Goal: Information Seeking & Learning: Learn about a topic

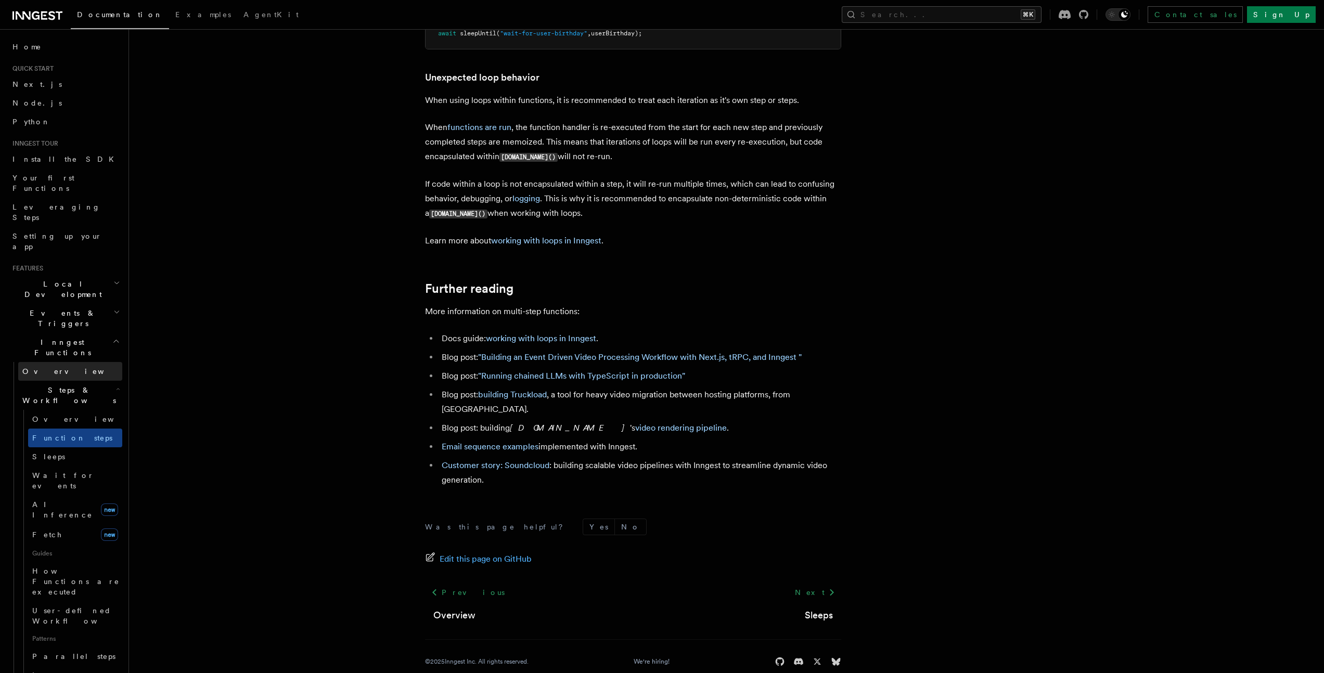
click at [47, 362] on link "Overview" at bounding box center [70, 371] width 104 height 19
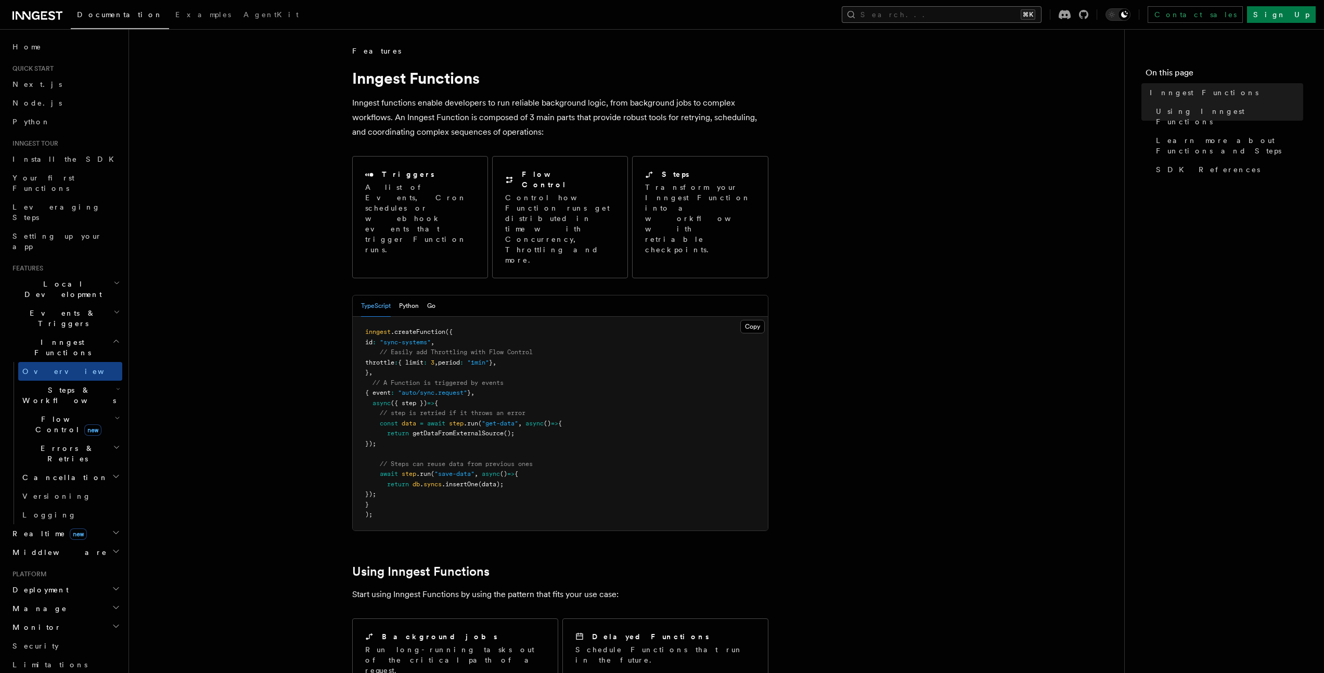
click at [974, 10] on button "Search... ⌘K" at bounding box center [942, 14] width 200 height 17
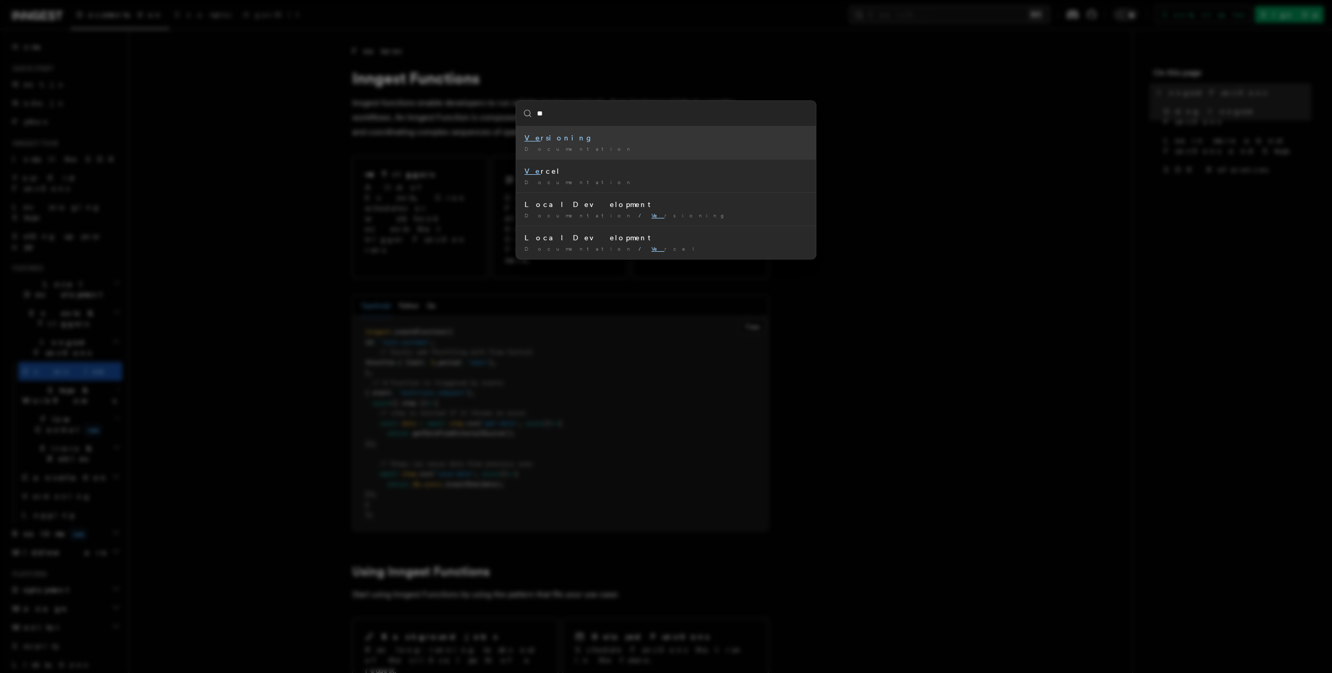
type input "*"
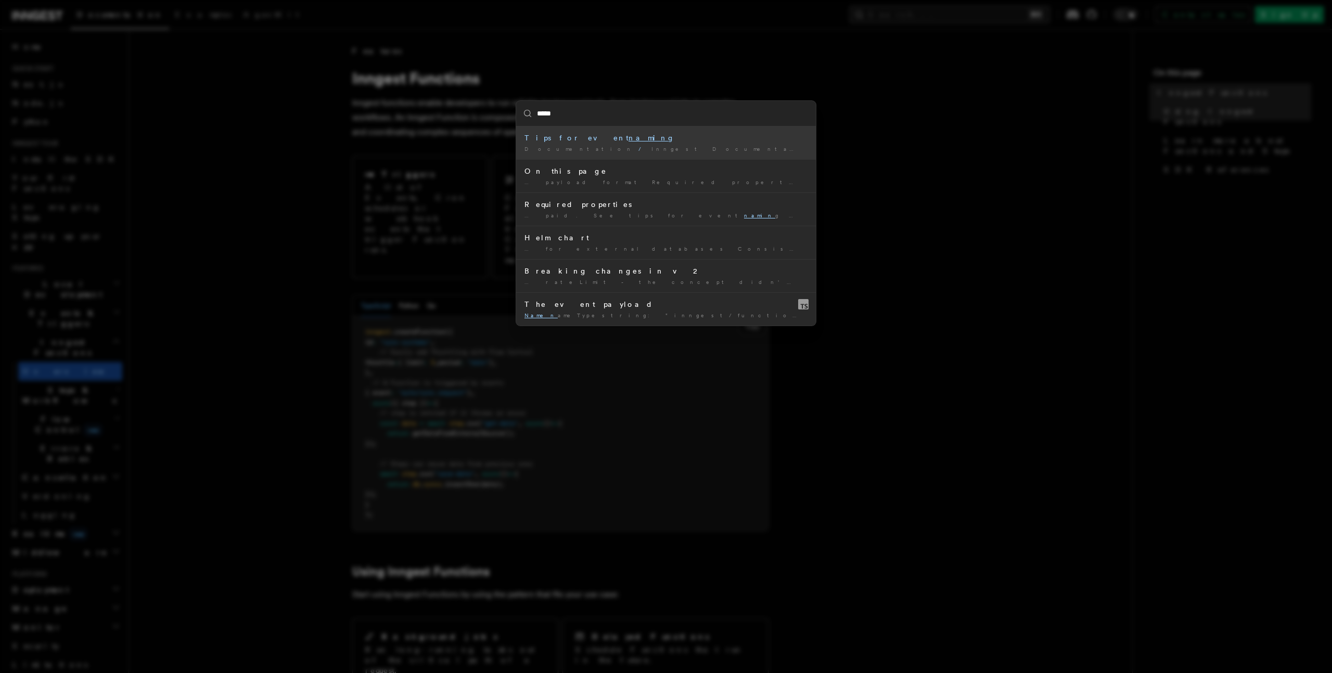
type input "******"
click at [663, 139] on div "Tips for event naming" at bounding box center [665, 138] width 283 height 10
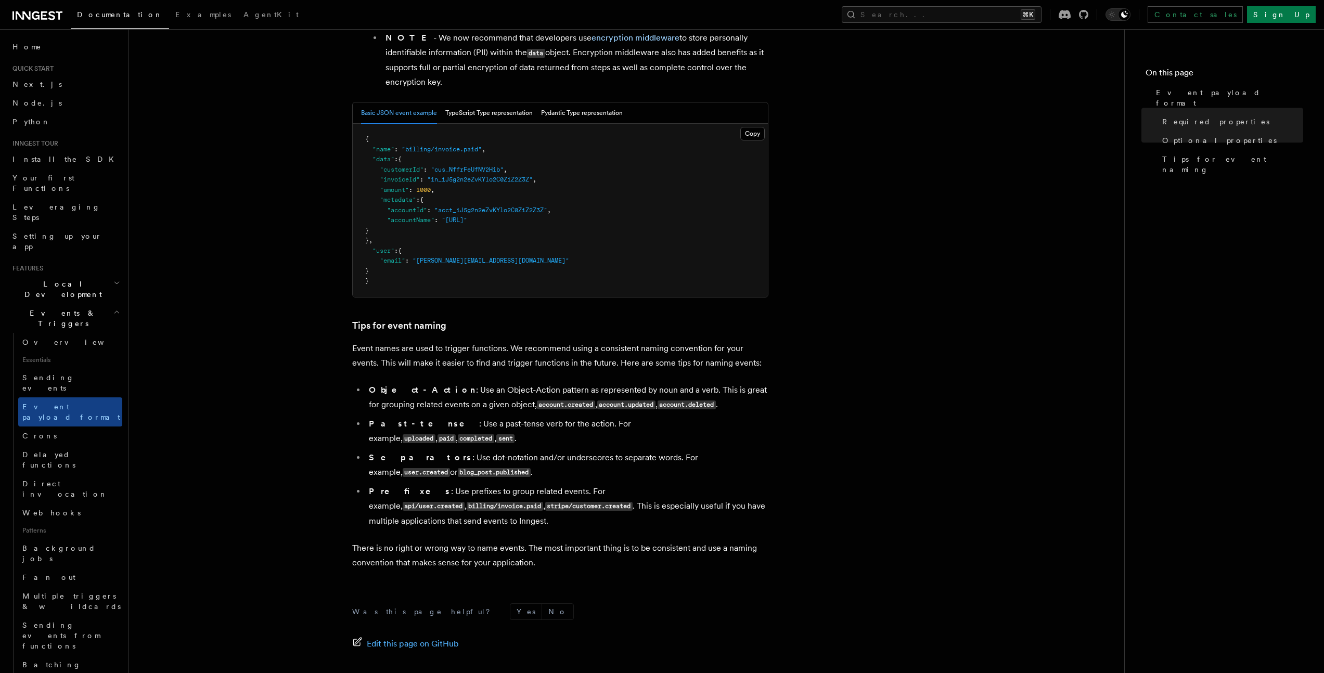
scroll to position [492, 0]
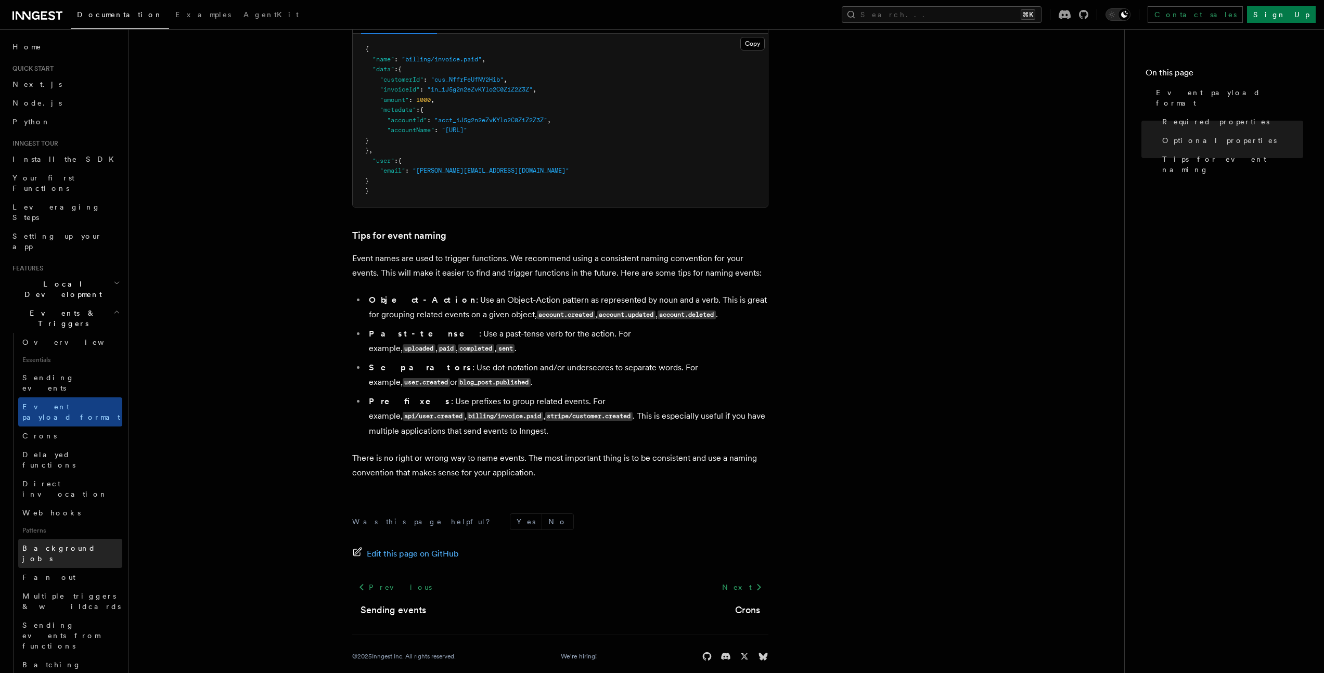
click at [65, 543] on span "Background jobs" at bounding box center [72, 553] width 100 height 21
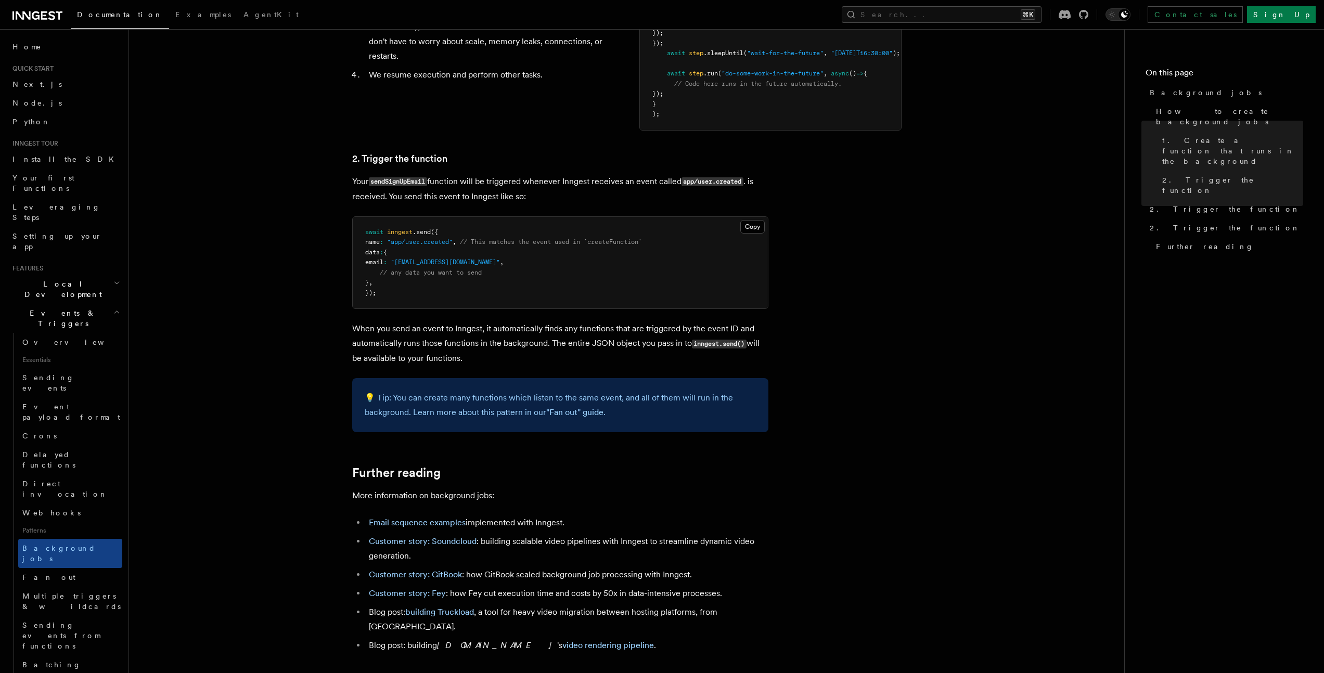
click at [36, 308] on span "Events & Triggers" at bounding box center [60, 318] width 105 height 21
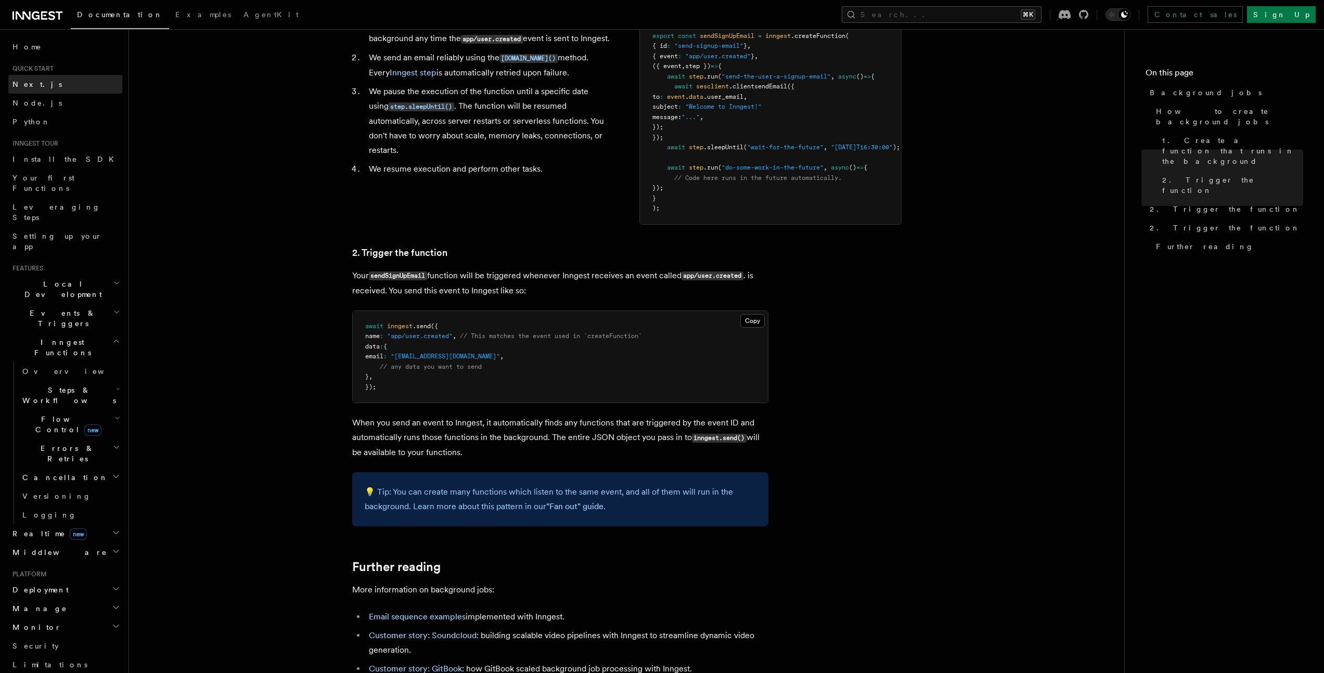
scroll to position [261, 0]
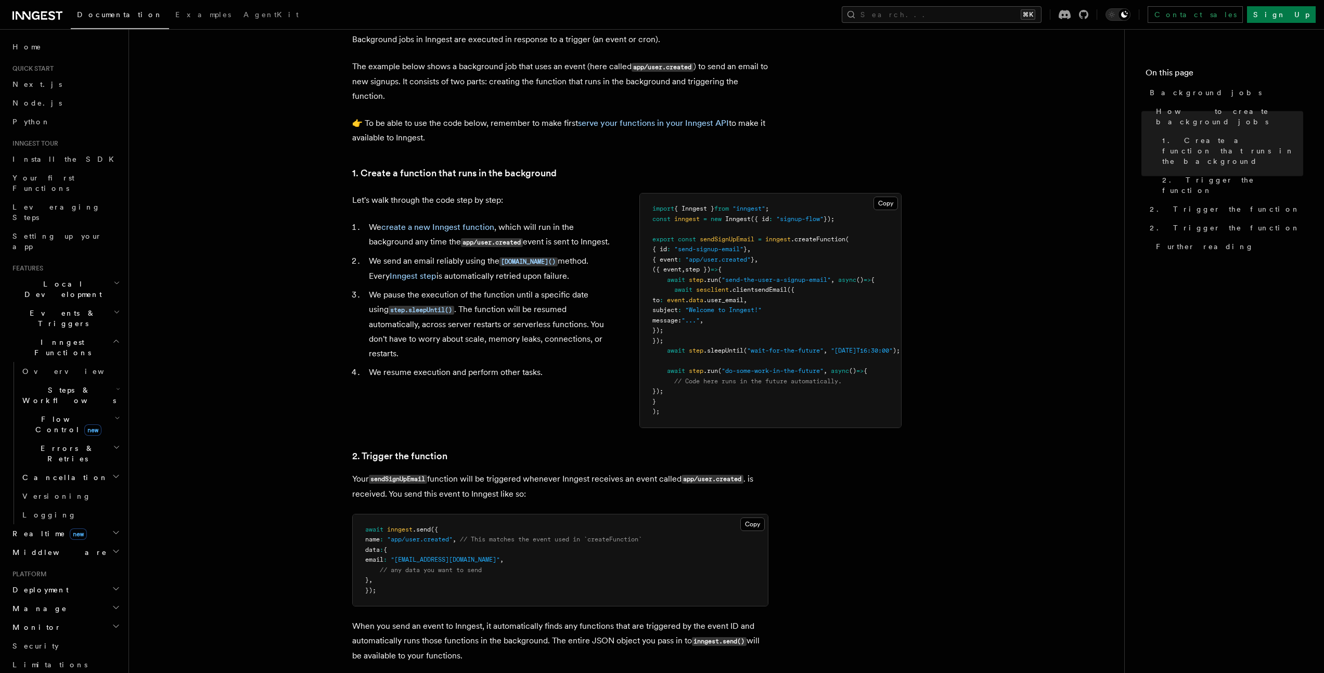
click at [31, 59] on div "Home Quick start Next.js Node.js Python Inngest tour Install the SDK Your first…" at bounding box center [65, 483] width 114 height 893
click at [33, 69] on span "Quick start" at bounding box center [30, 69] width 45 height 8
click at [24, 45] on span "Home" at bounding box center [26, 47] width 29 height 10
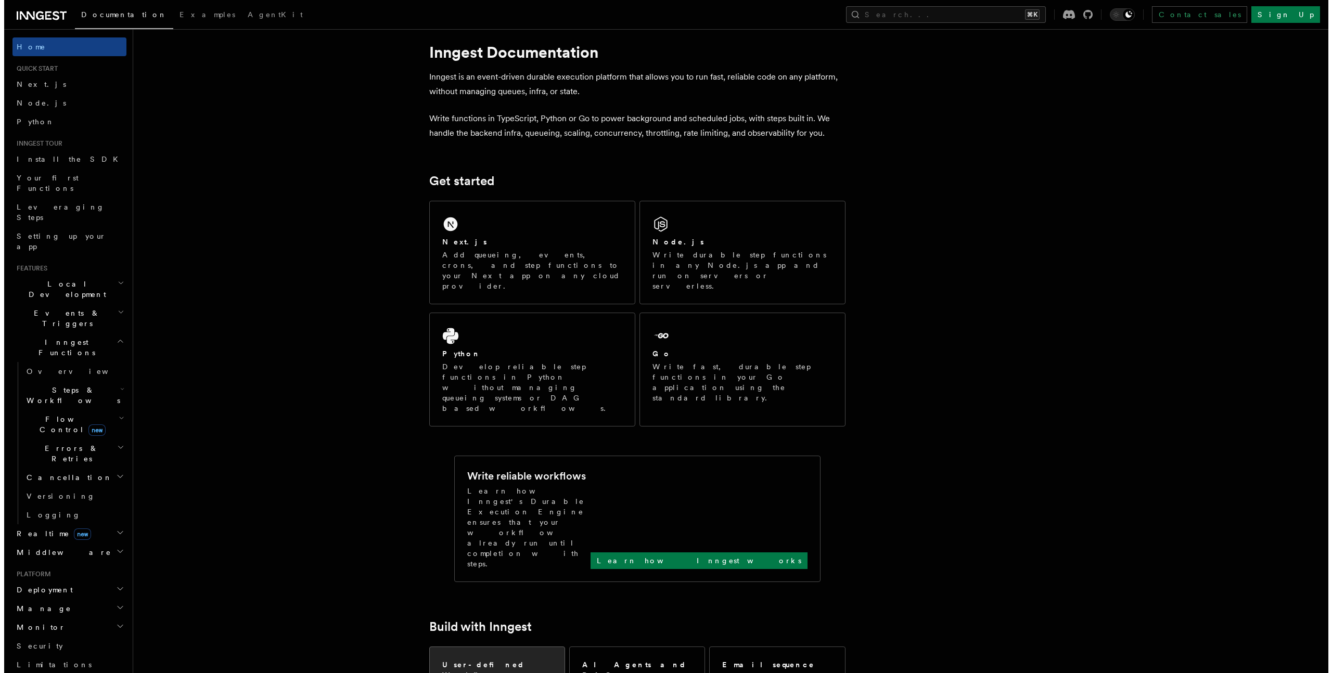
scroll to position [14, 0]
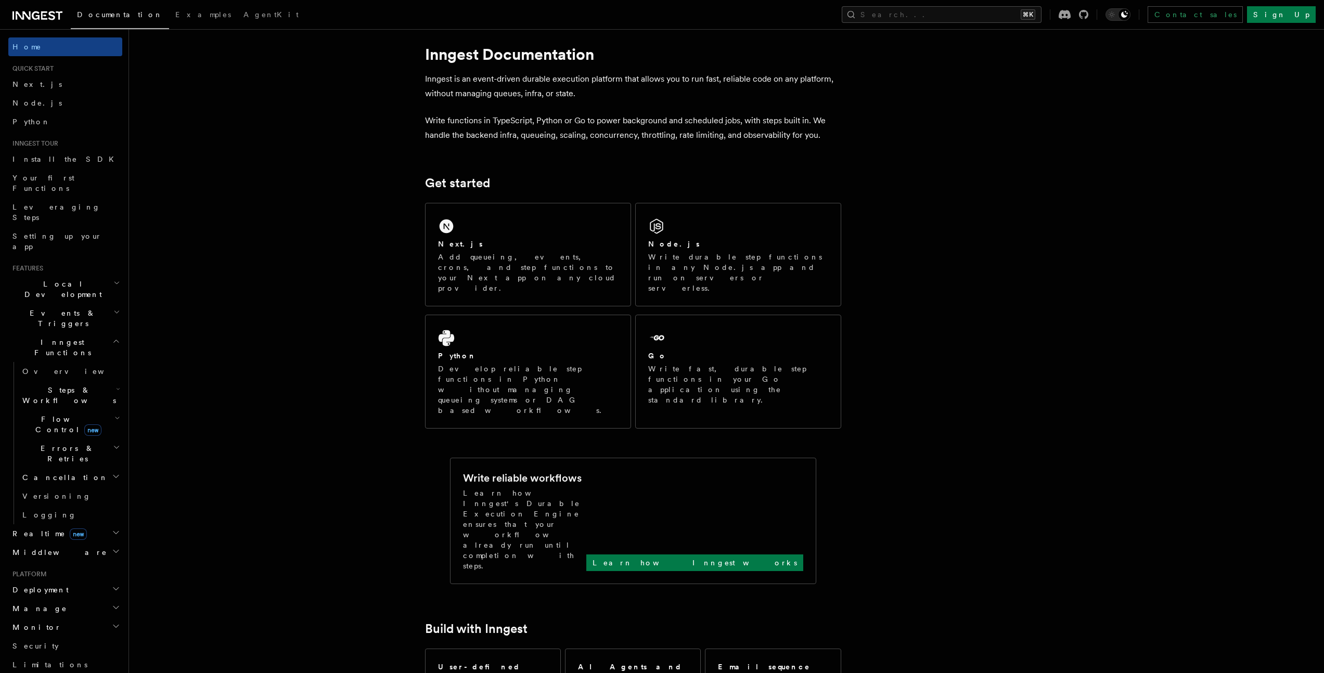
click at [950, 23] on div "Documentation Examples AgentKit Search... ⌘K Contact sales Sign Up" at bounding box center [662, 14] width 1324 height 29
click at [970, 9] on button "Search... ⌘K" at bounding box center [942, 14] width 200 height 17
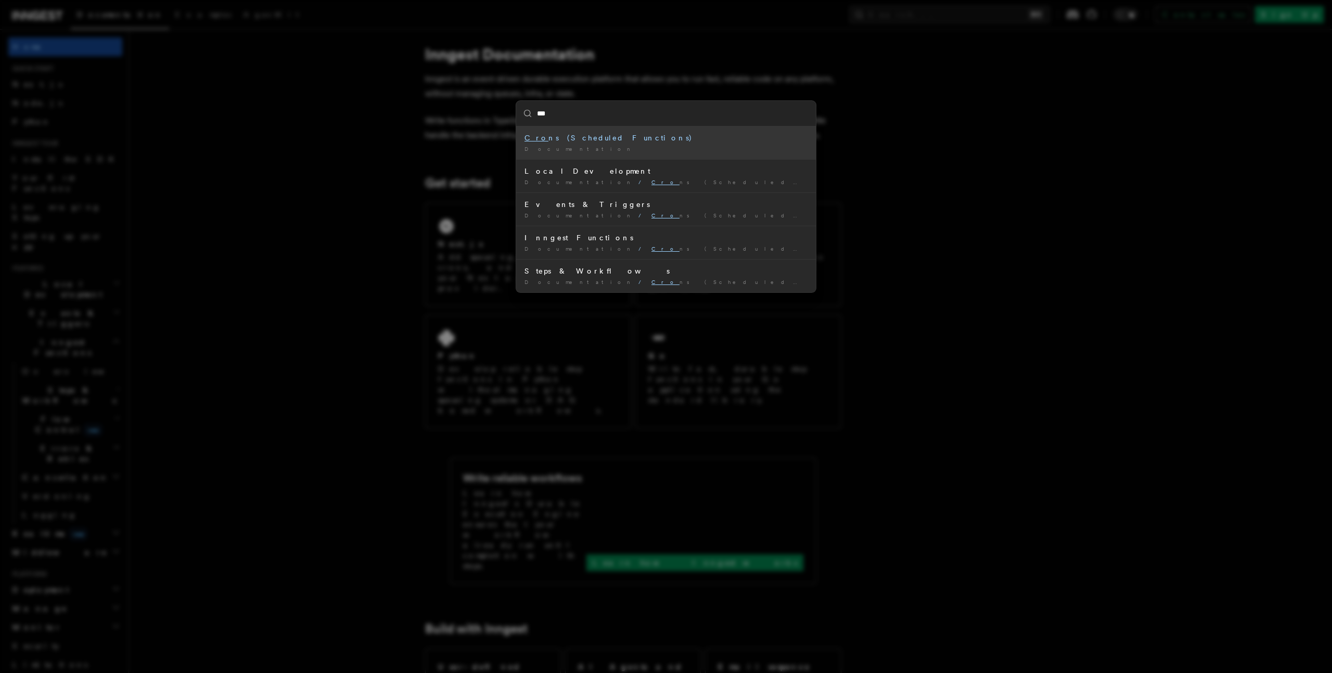
type input "****"
click at [698, 141] on div "Cron s (Scheduled Functions)" at bounding box center [665, 138] width 283 height 10
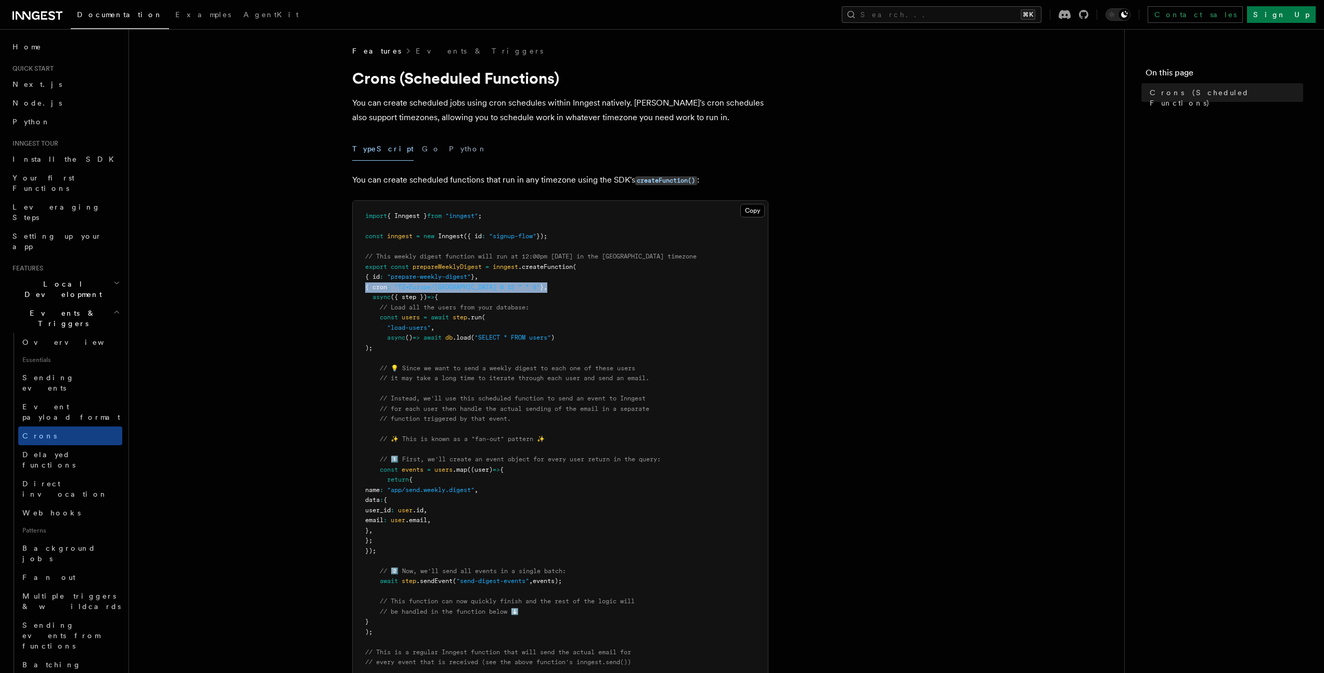
drag, startPoint x: 518, startPoint y: 281, endPoint x: 364, endPoint y: 286, distance: 154.6
click at [364, 286] on pre "import { Inngest } from "inngest" ; const inngest = new Inngest ({ id : "signup…" at bounding box center [560, 521] width 415 height 640
click at [291, 323] on article "Features Events & Triggers Crons (Scheduled Functions) You can create scheduled…" at bounding box center [627, 594] width 962 height 1096
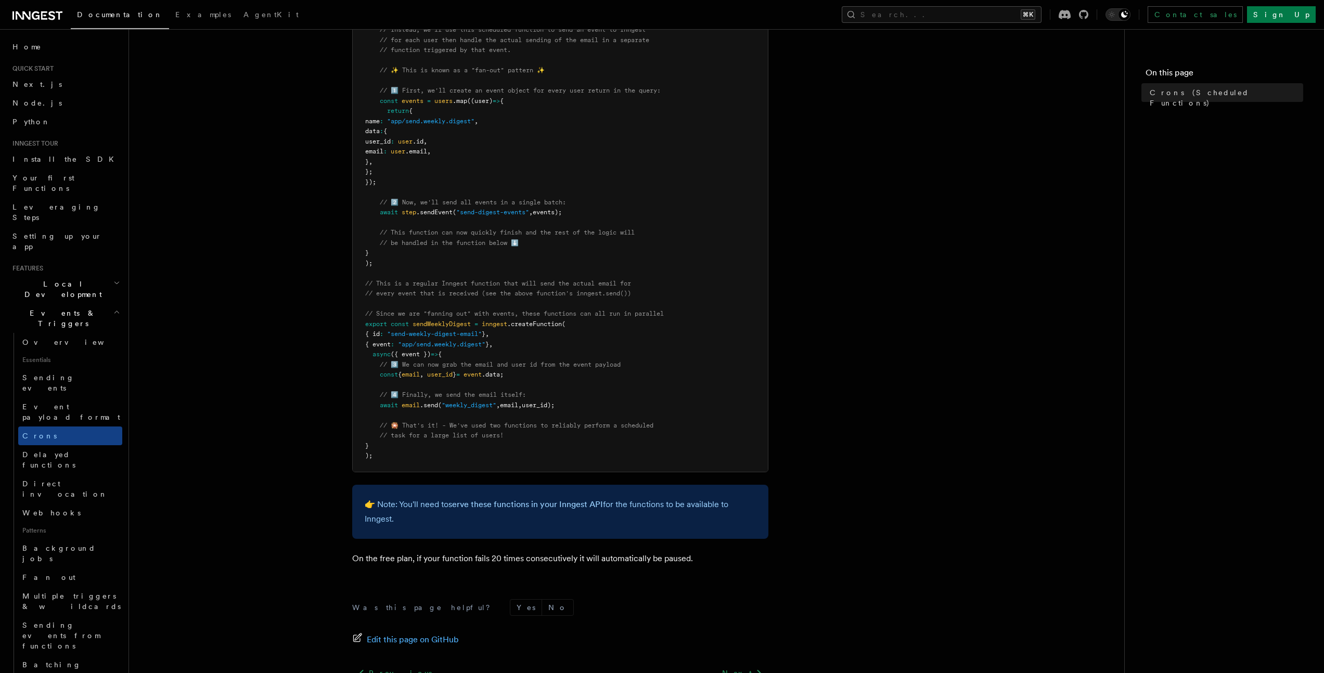
scroll to position [36, 0]
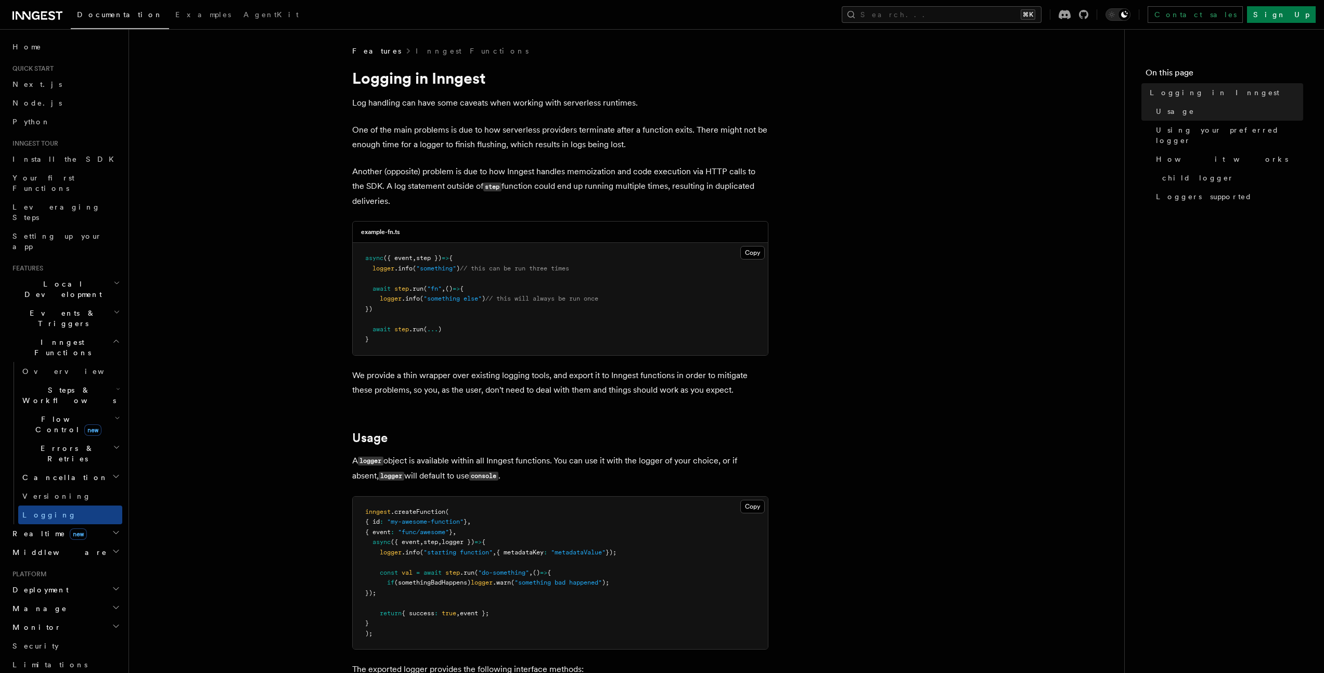
drag, startPoint x: 383, startPoint y: 301, endPoint x: 345, endPoint y: 311, distance: 39.2
click at [383, 300] on span "logger" at bounding box center [391, 298] width 22 height 7
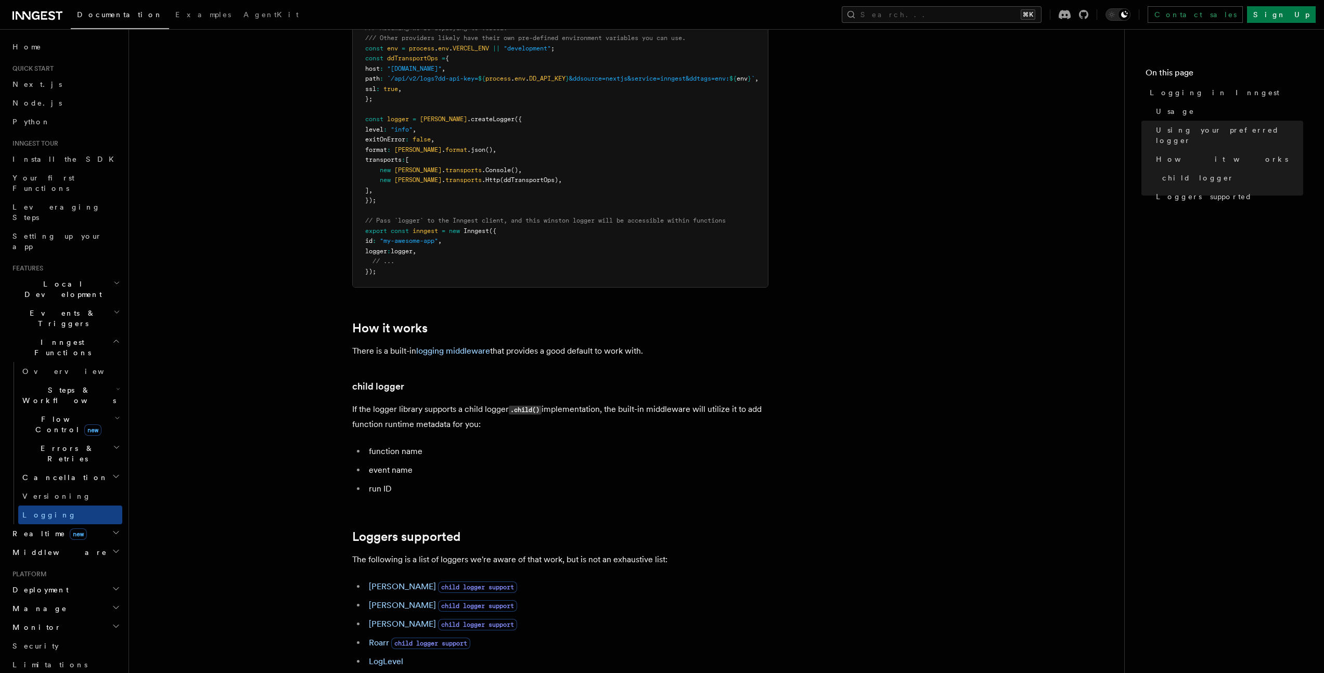
scroll to position [1118, 0]
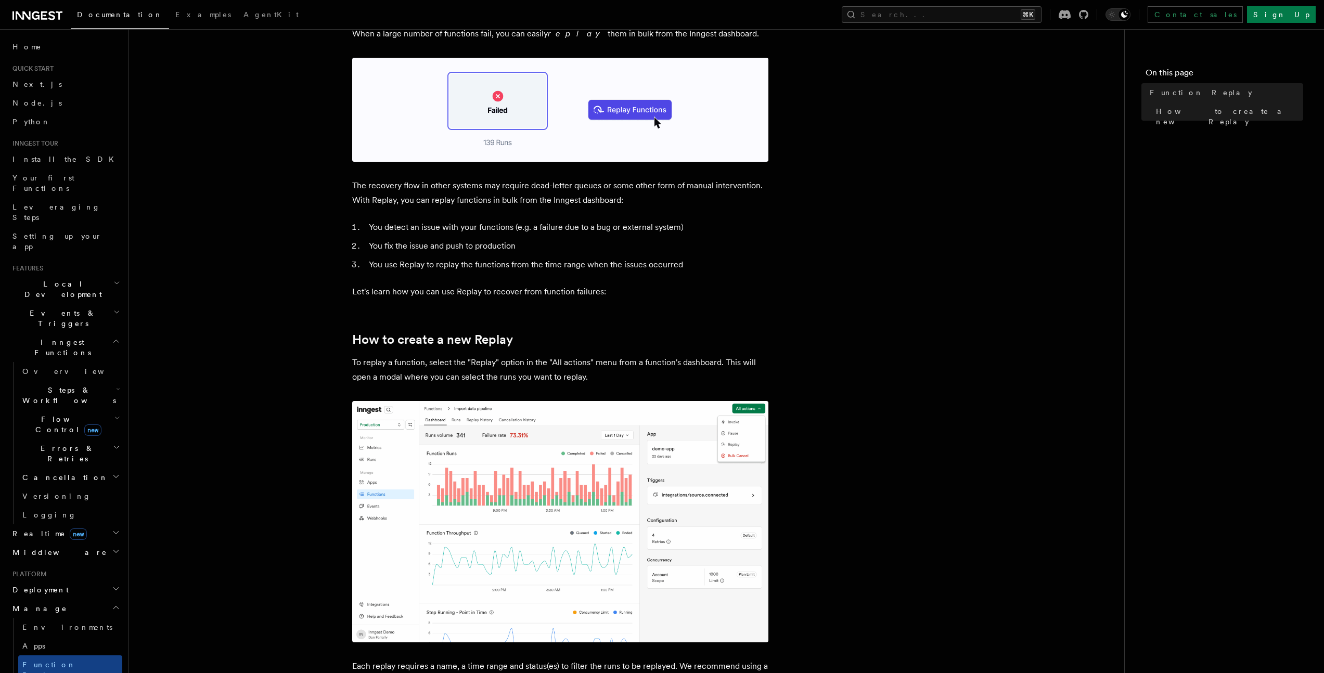
scroll to position [160, 0]
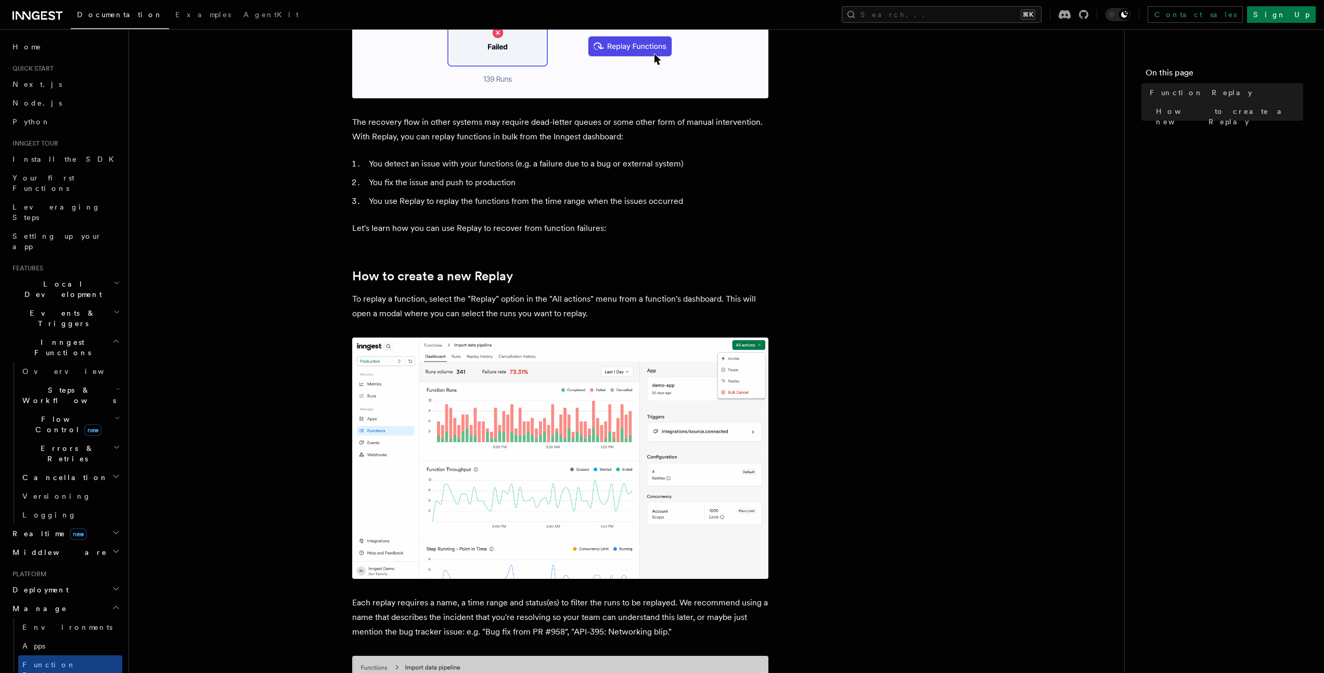
drag, startPoint x: 49, startPoint y: 322, endPoint x: 106, endPoint y: 324, distance: 56.2
click at [49, 381] on h2 "Steps & Workflows" at bounding box center [70, 395] width 104 height 29
click at [67, 410] on link "Overview" at bounding box center [75, 419] width 94 height 19
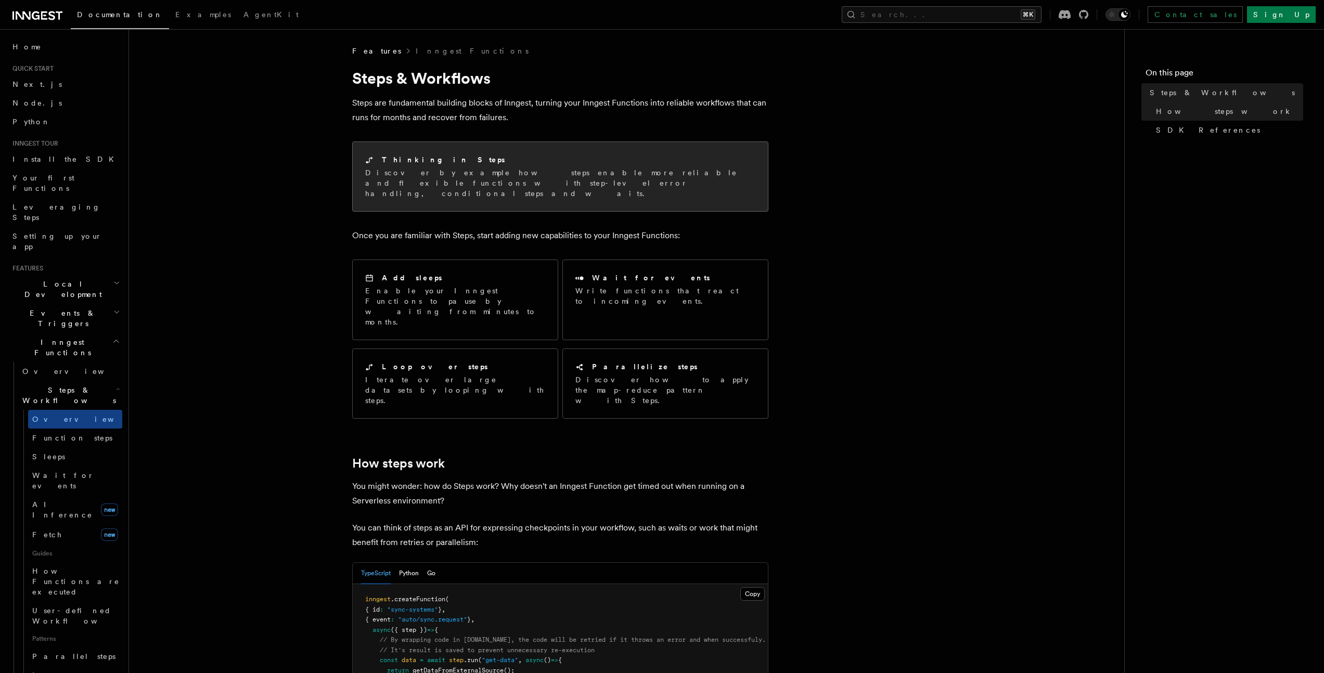
click at [427, 169] on p "Discover by example how steps enable more reliable and flexible functions with …" at bounding box center [560, 183] width 390 height 31
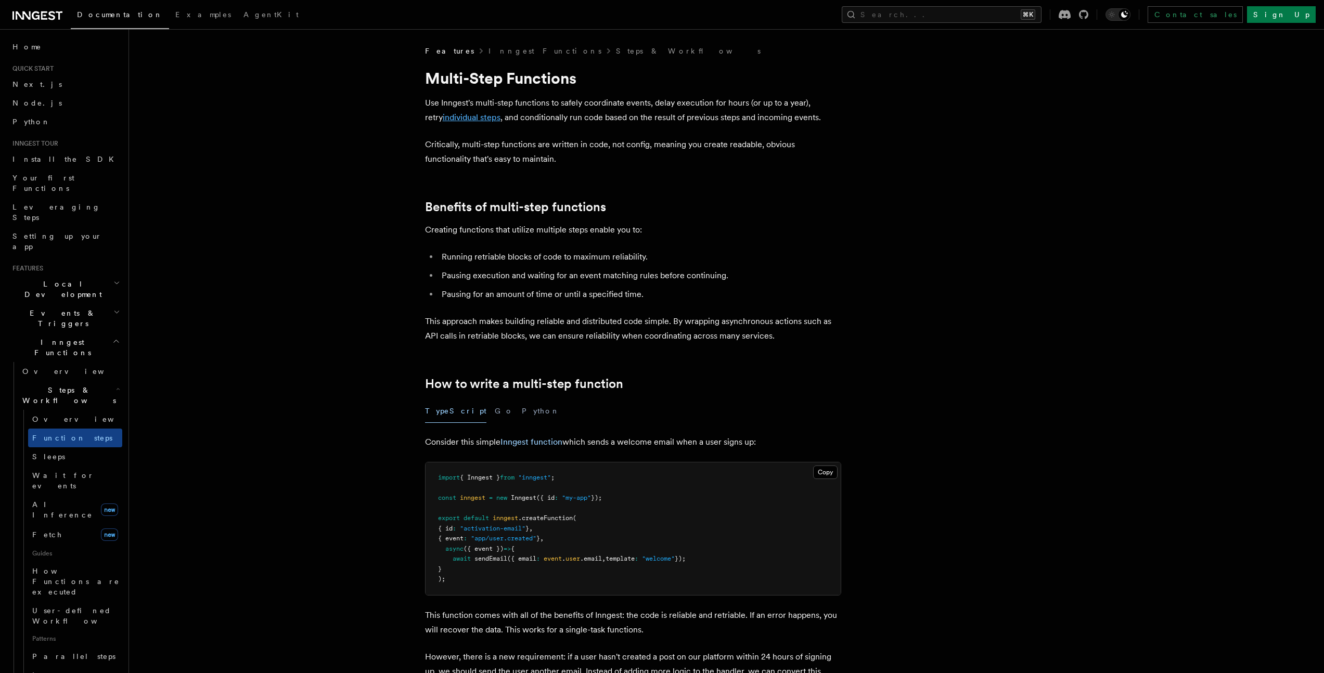
click at [459, 114] on link "individual steps" at bounding box center [472, 117] width 58 height 10
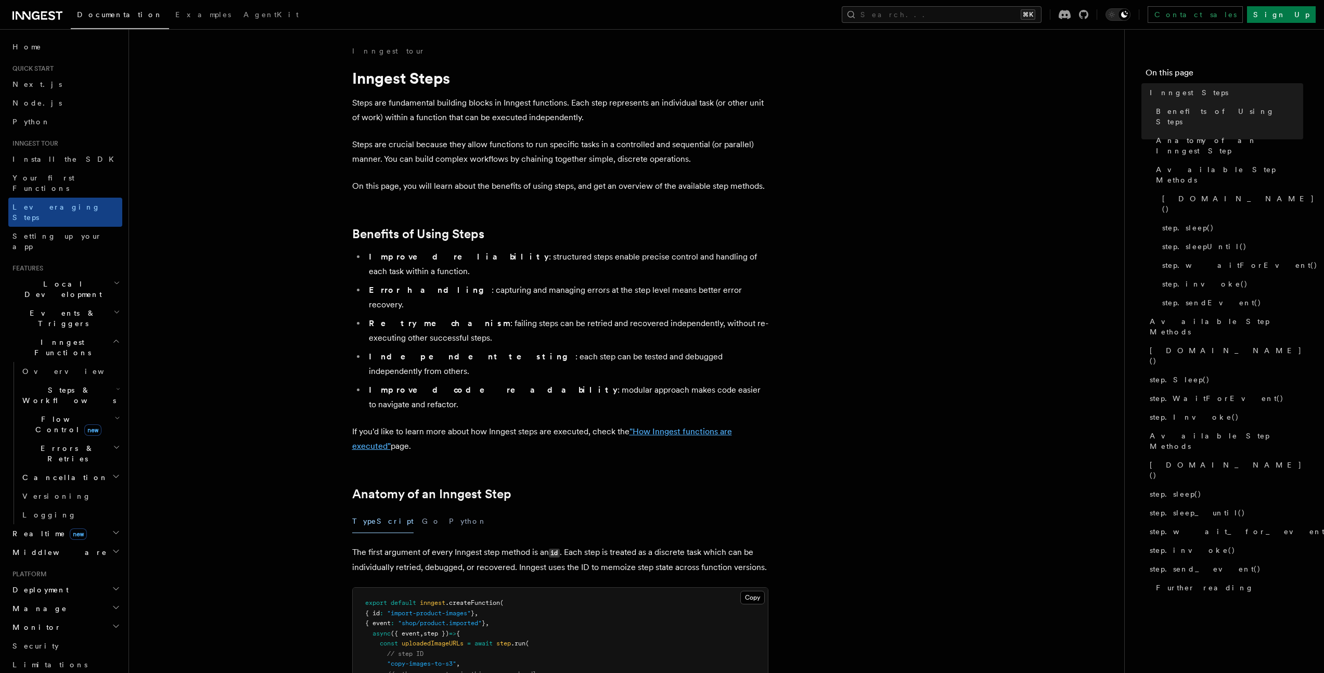
click at [369, 427] on link ""How Inngest functions are executed"" at bounding box center [542, 439] width 380 height 24
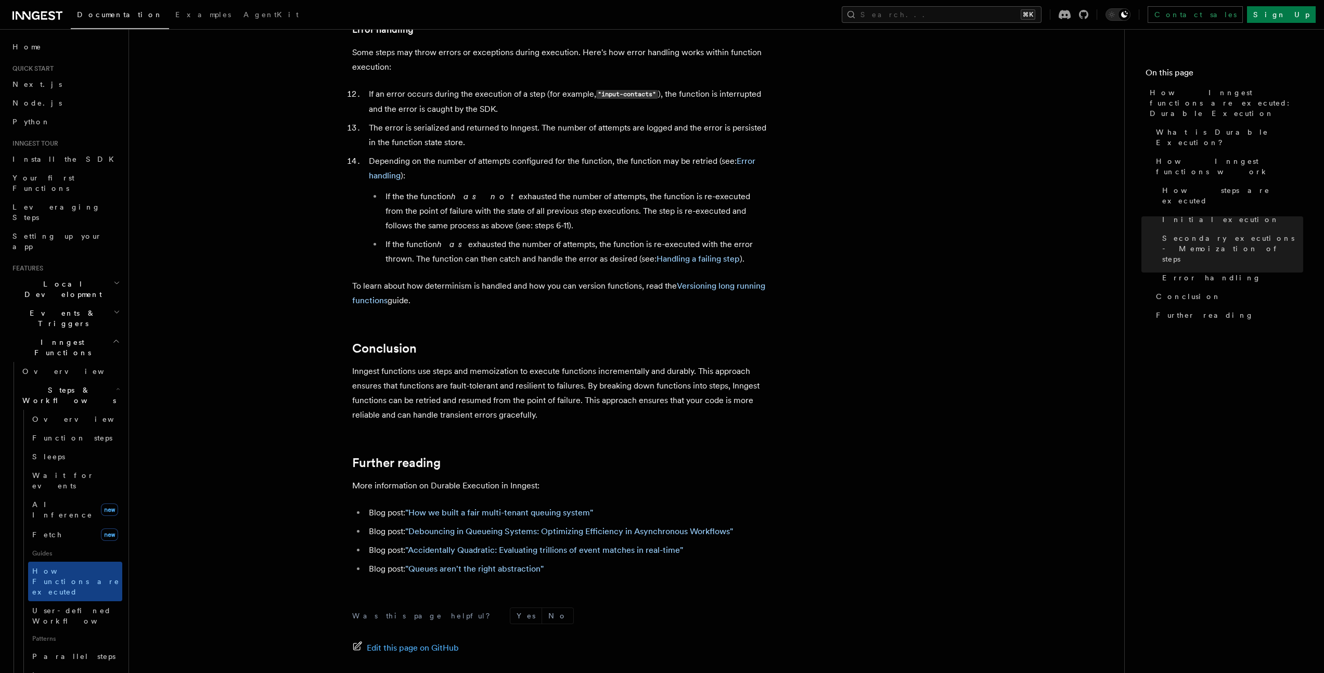
scroll to position [1713, 0]
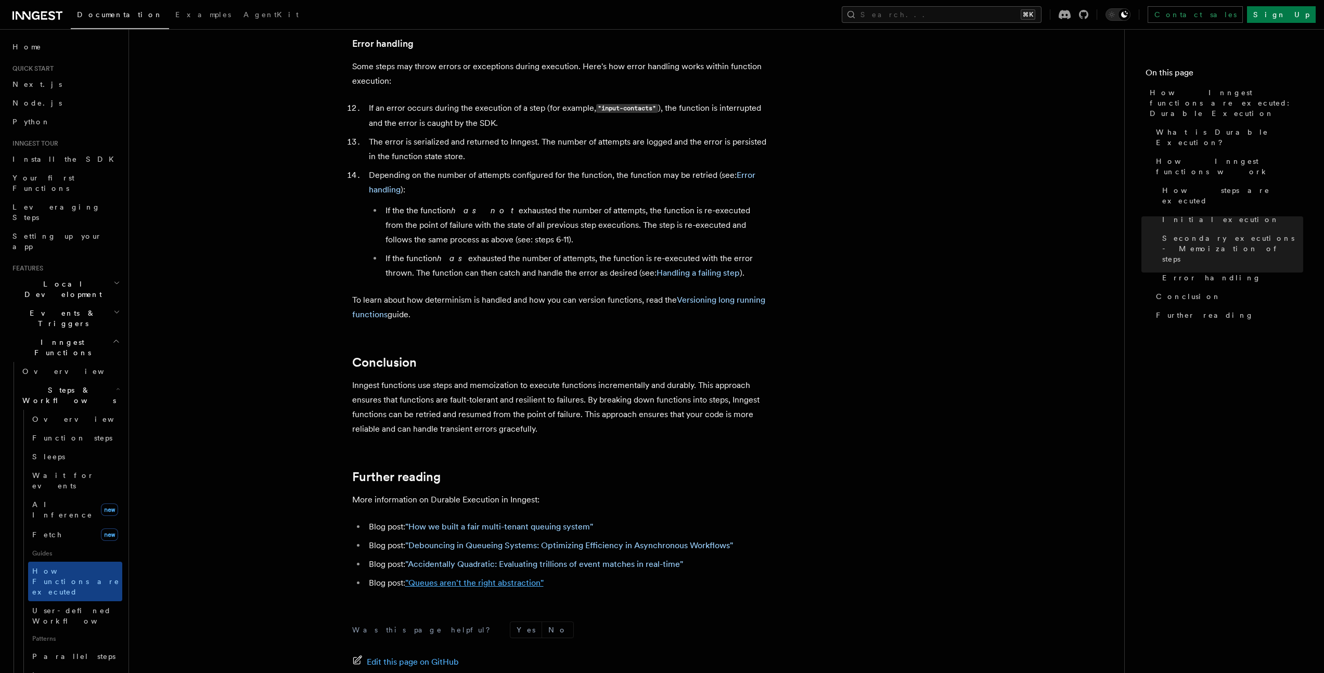
click at [511, 578] on link ""Queues aren't the right abstraction"" at bounding box center [474, 583] width 138 height 10
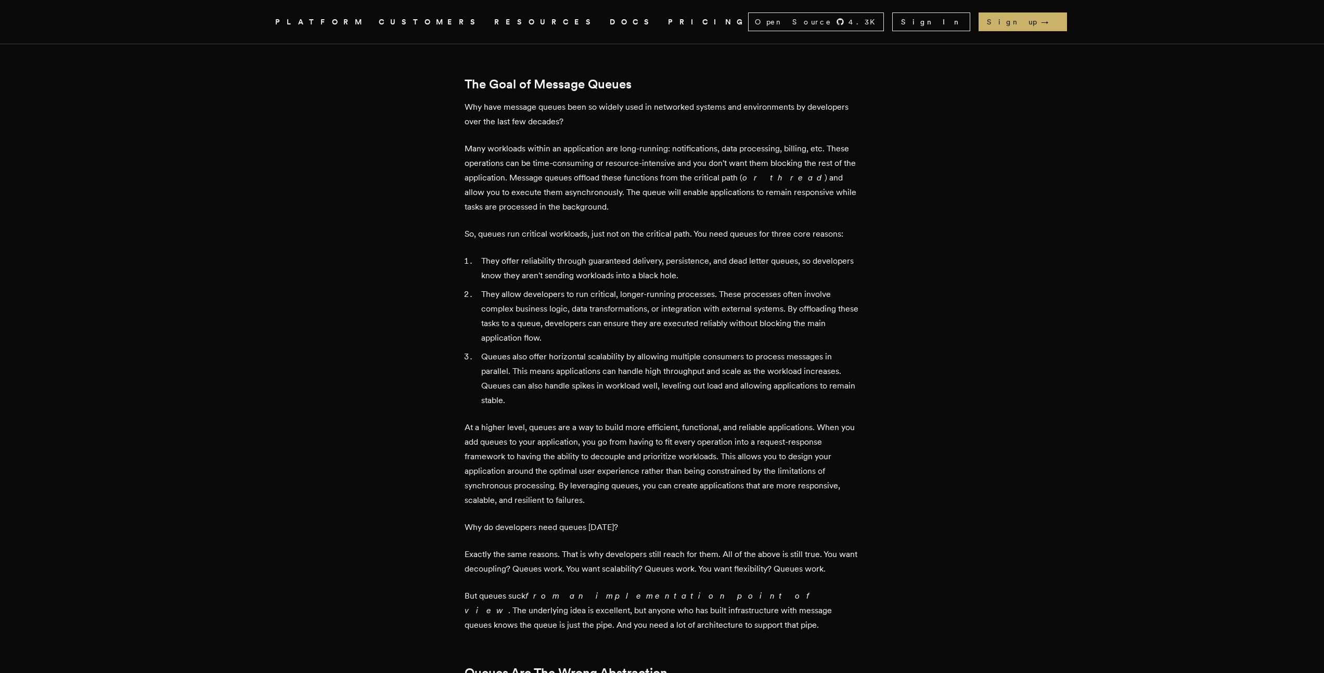
scroll to position [212, 0]
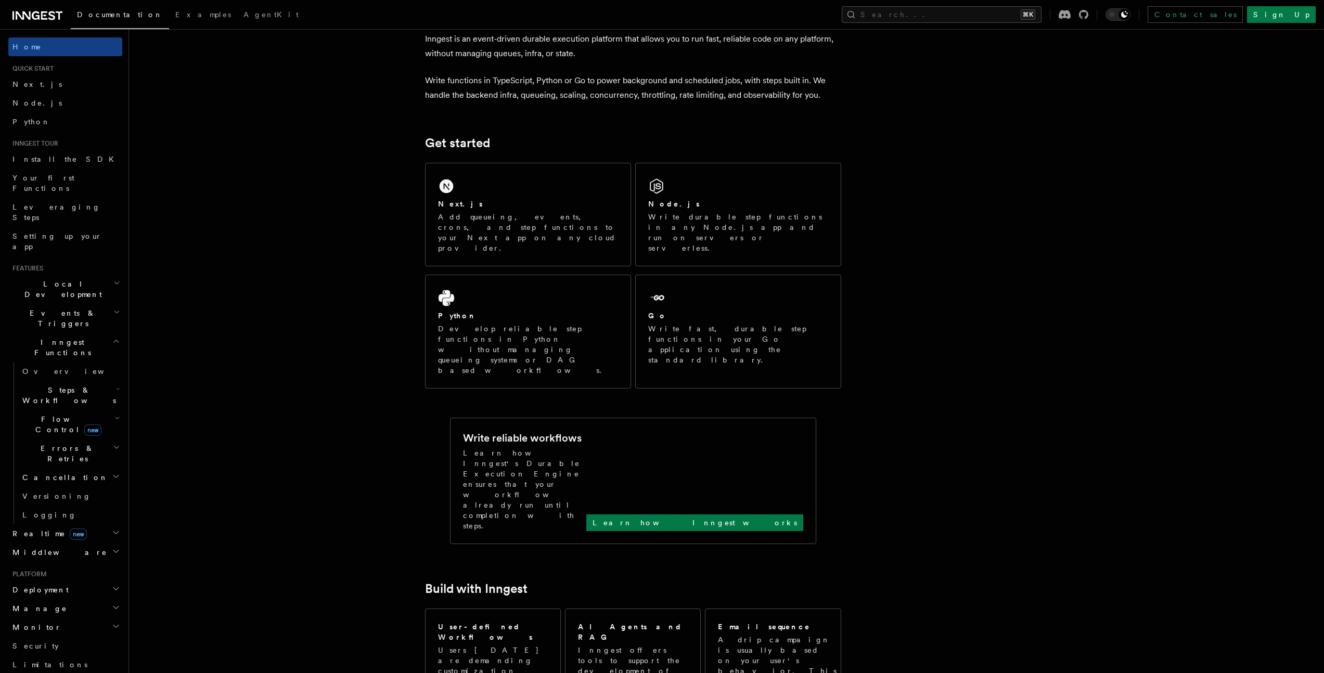
scroll to position [184, 0]
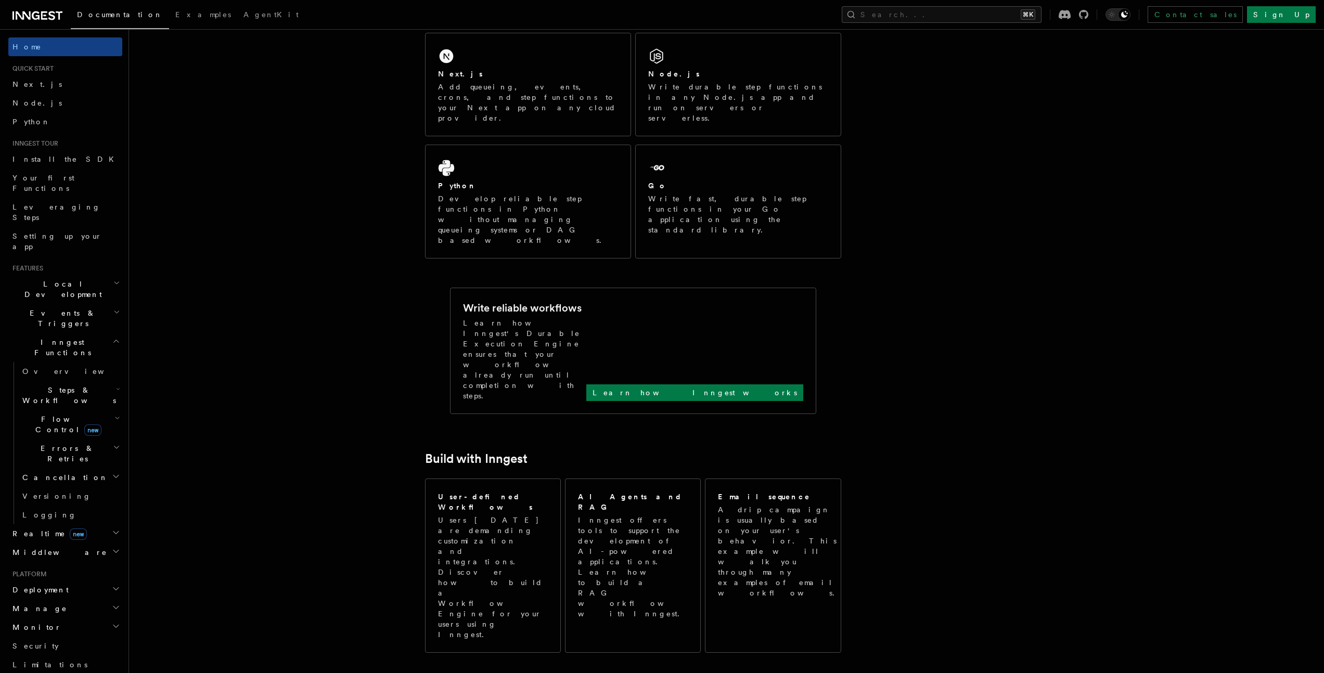
click at [42, 618] on h2 "Monitor" at bounding box center [65, 627] width 114 height 19
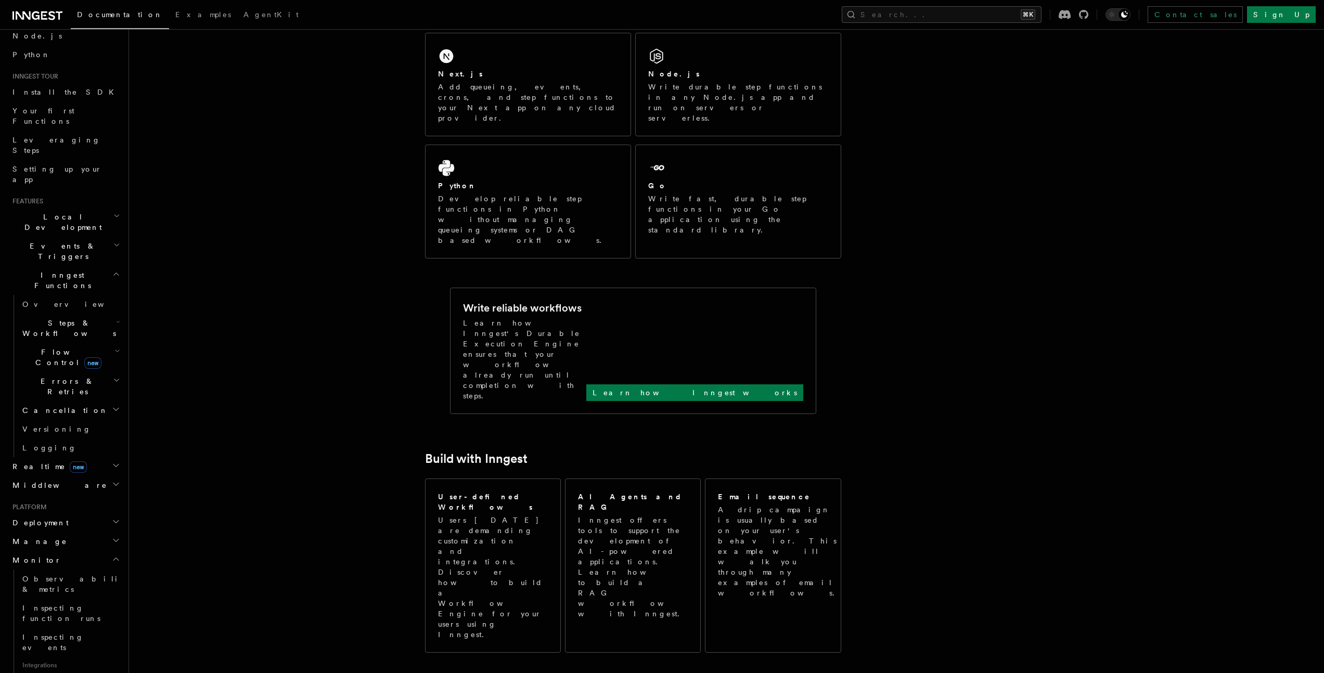
scroll to position [78, 0]
click at [76, 559] on link "Observability & metrics" at bounding box center [70, 573] width 104 height 29
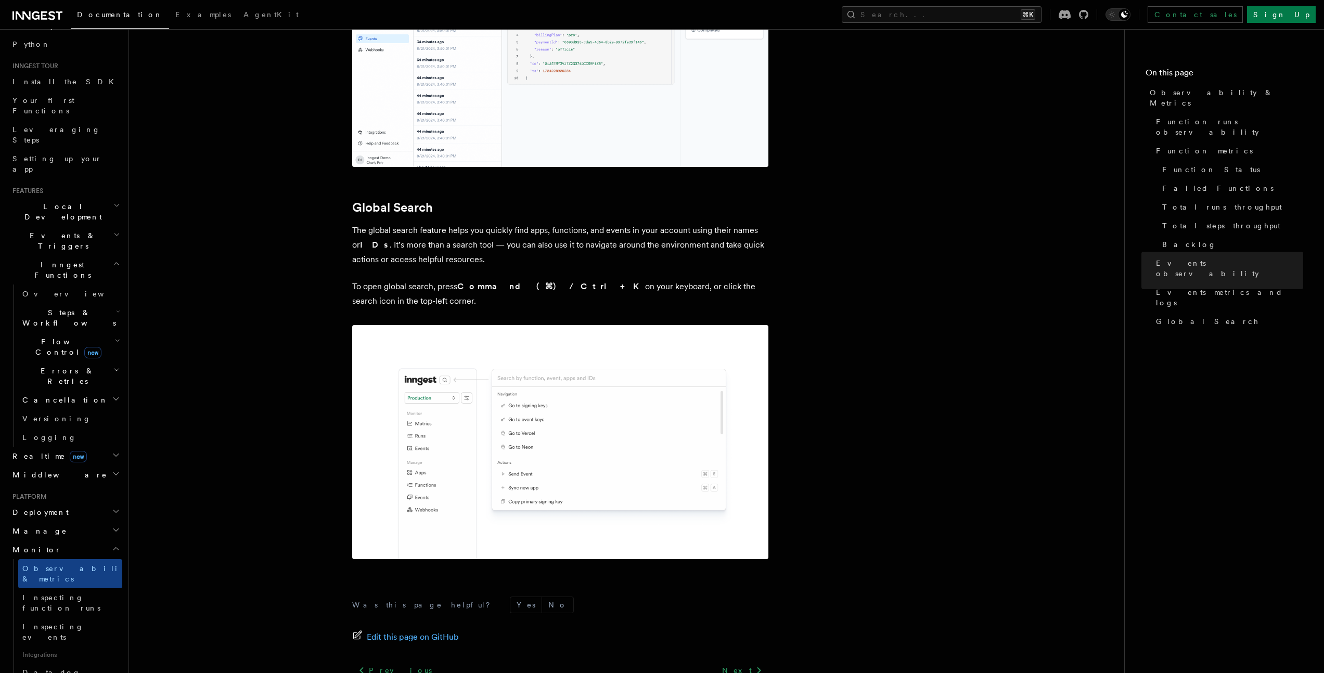
scroll to position [3268, 0]
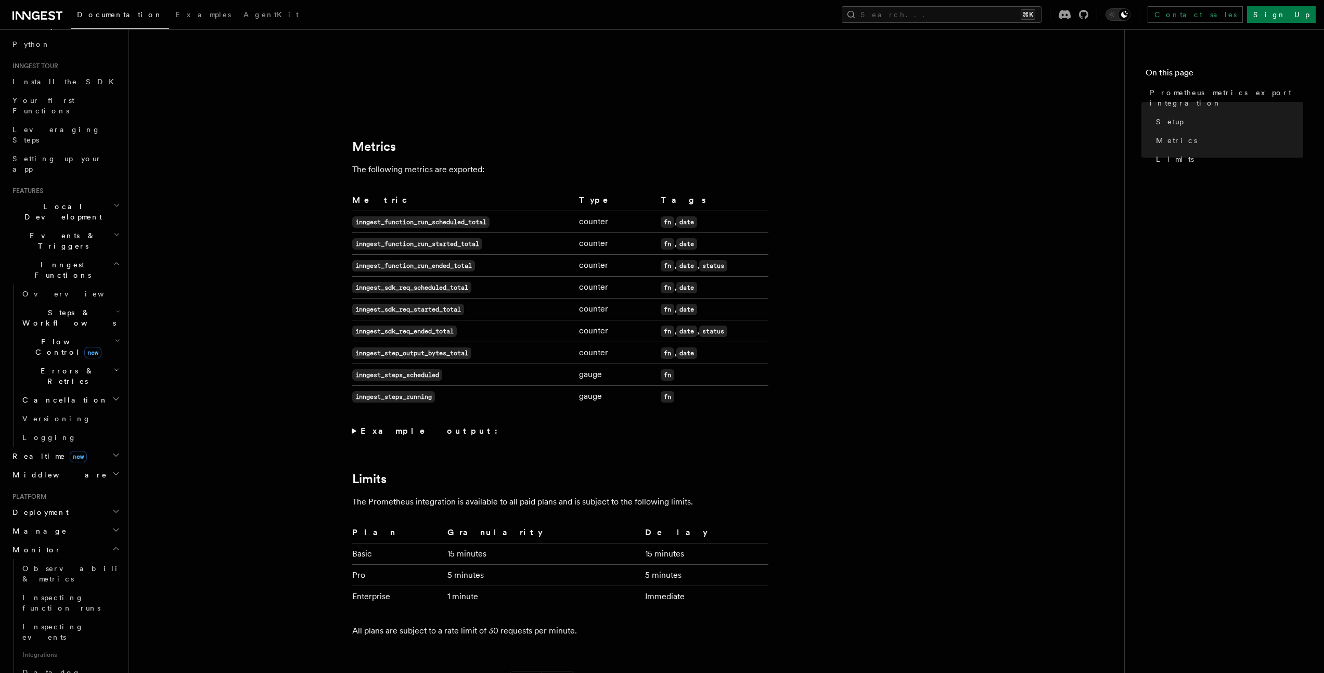
scroll to position [661, 0]
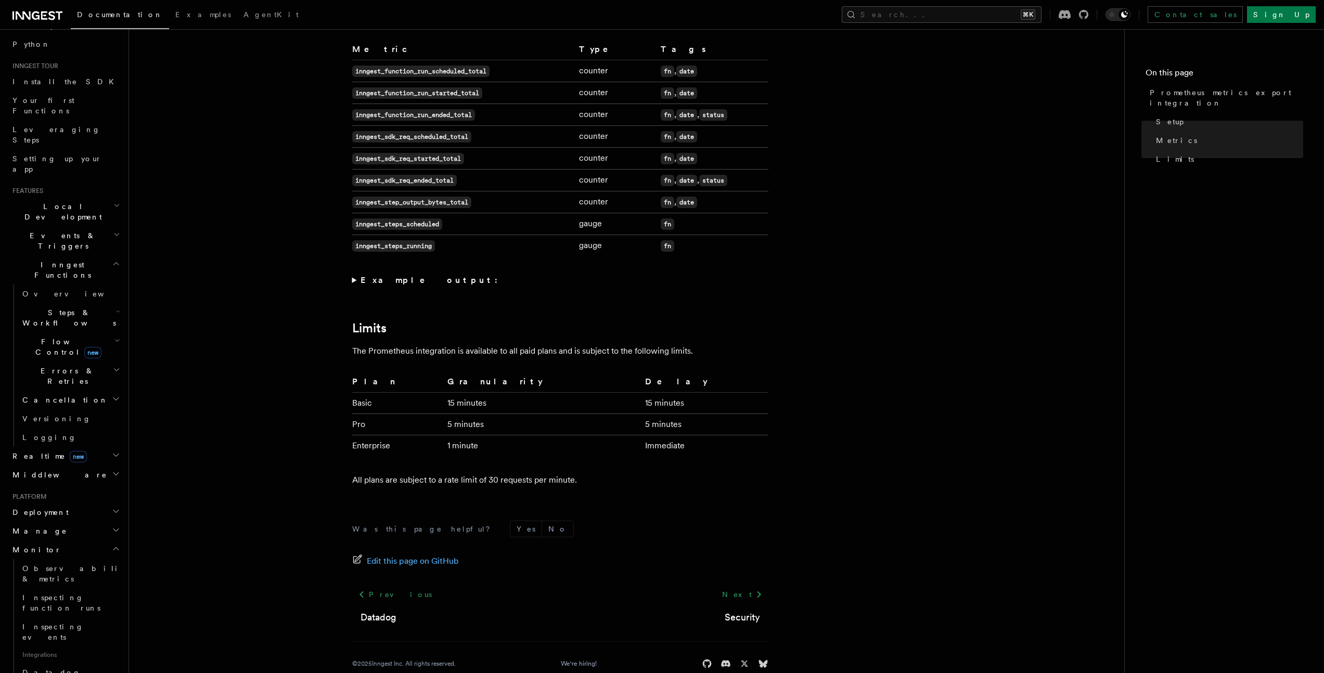
click at [44, 337] on span "Flow Control new" at bounding box center [66, 347] width 96 height 21
click at [56, 425] on span "Throttling" at bounding box center [62, 429] width 60 height 8
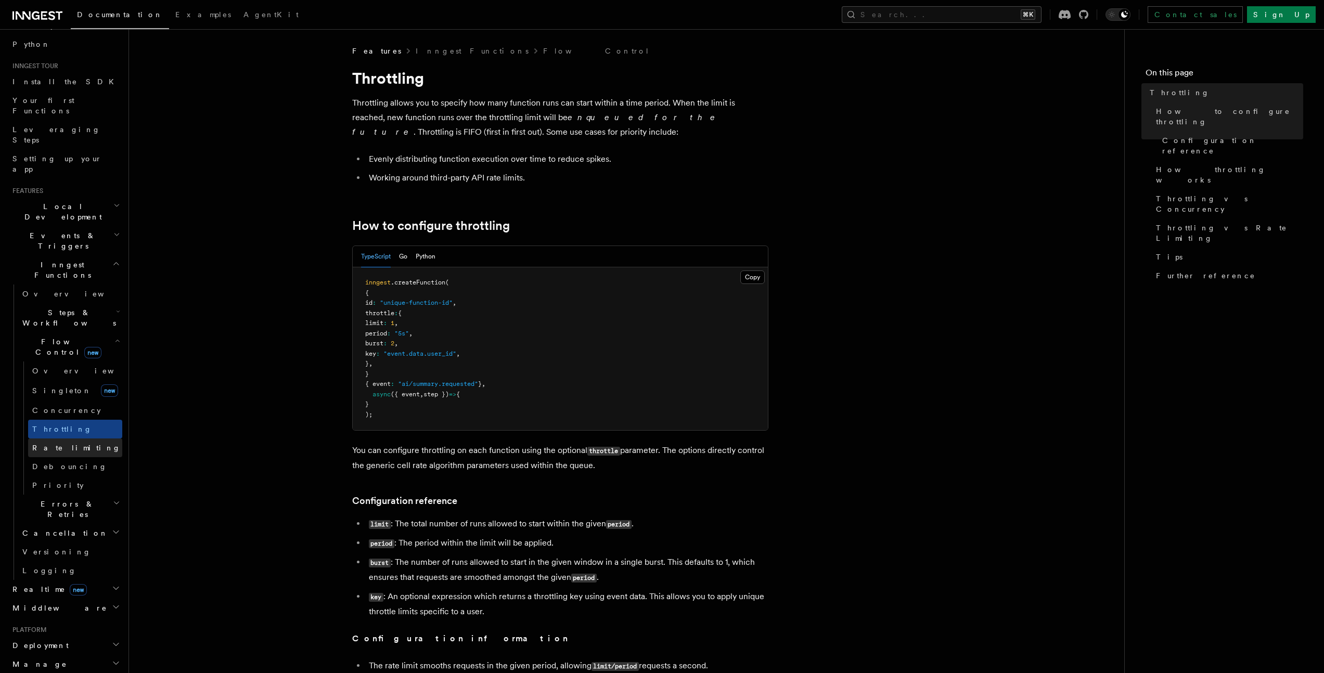
click at [78, 439] on link "Rate limiting" at bounding box center [75, 448] width 94 height 19
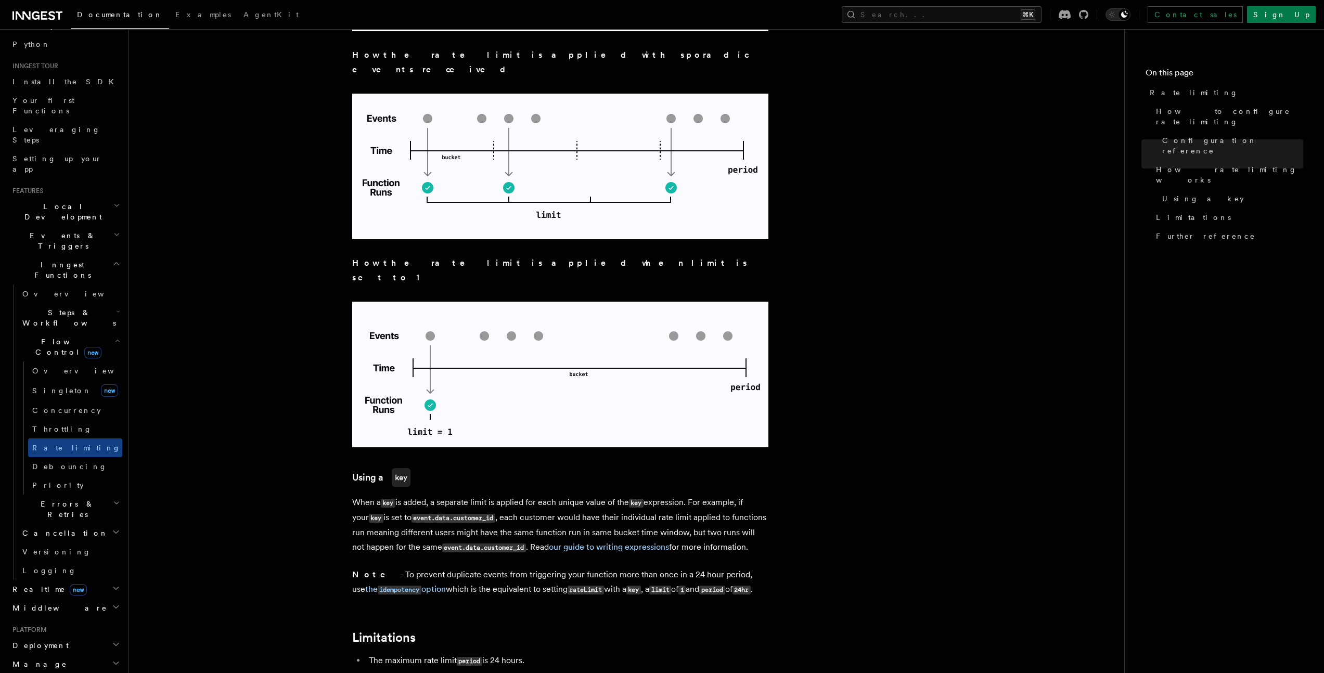
scroll to position [1387, 0]
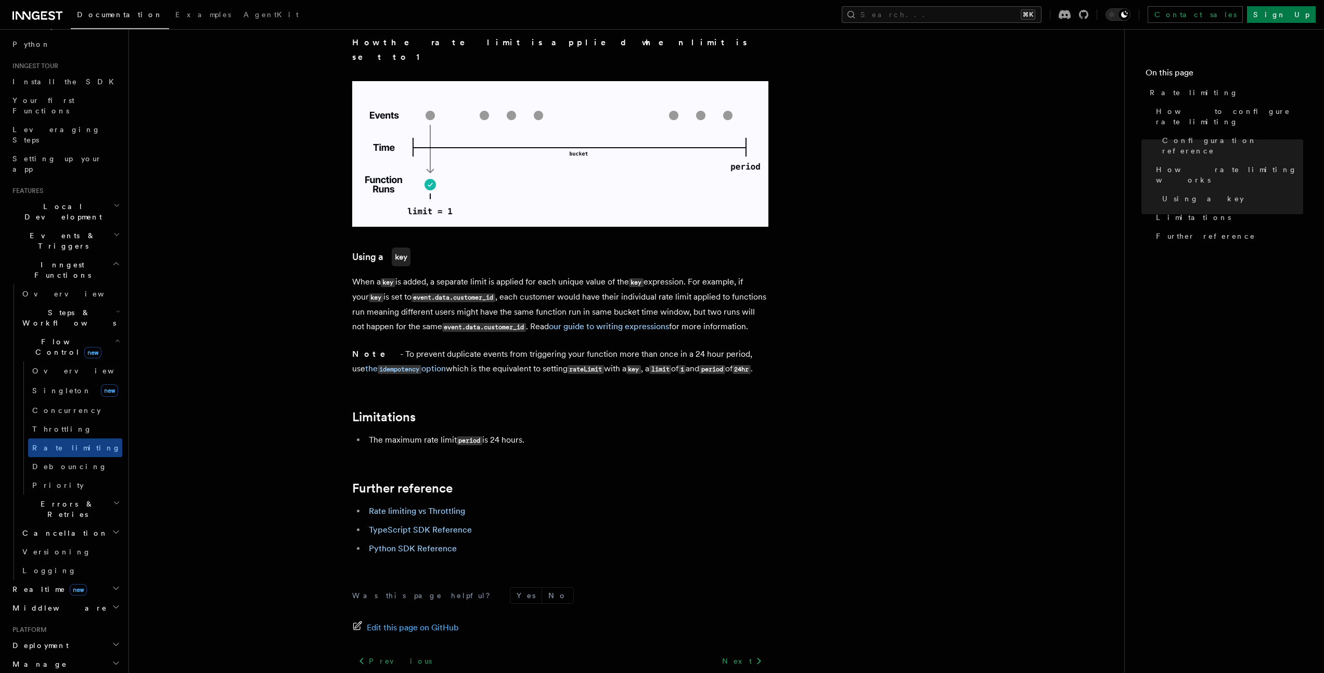
click at [36, 303] on h2 "Steps & Workflows" at bounding box center [70, 317] width 104 height 29
click at [57, 468] on span "Guides" at bounding box center [75, 476] width 94 height 17
click at [63, 447] on link "Fetch new" at bounding box center [75, 457] width 94 height 21
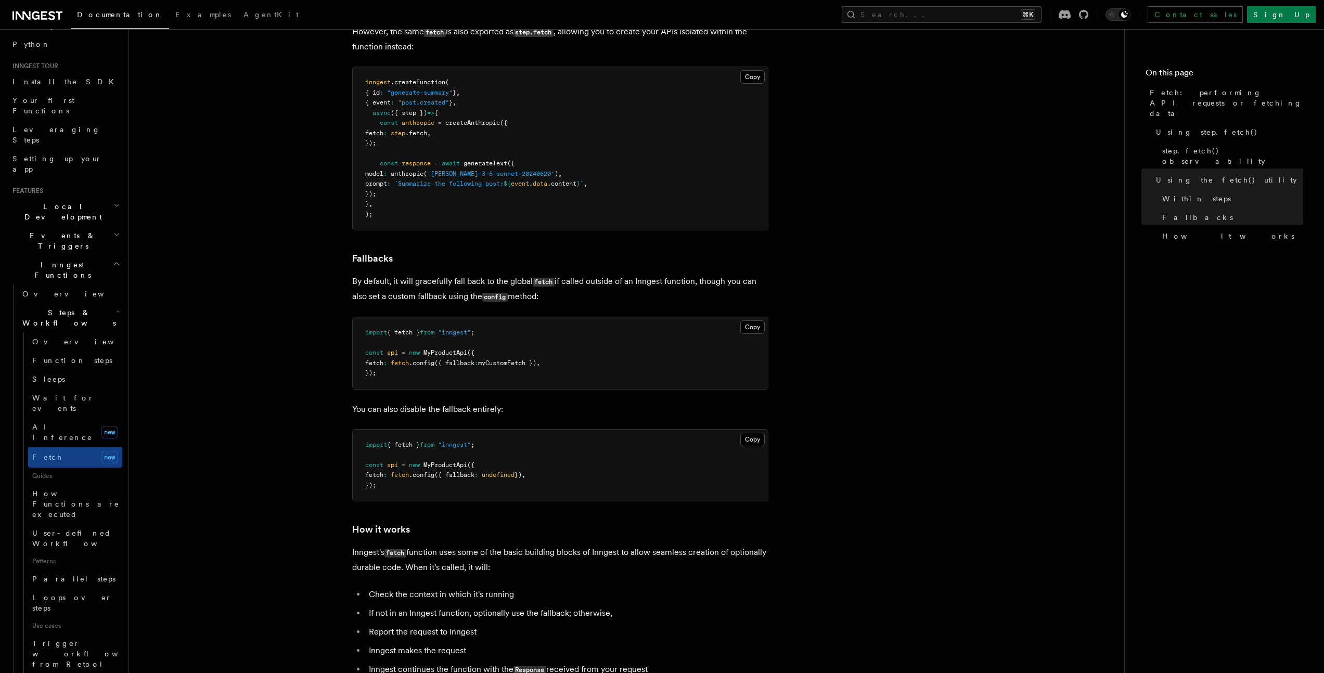
scroll to position [2241, 0]
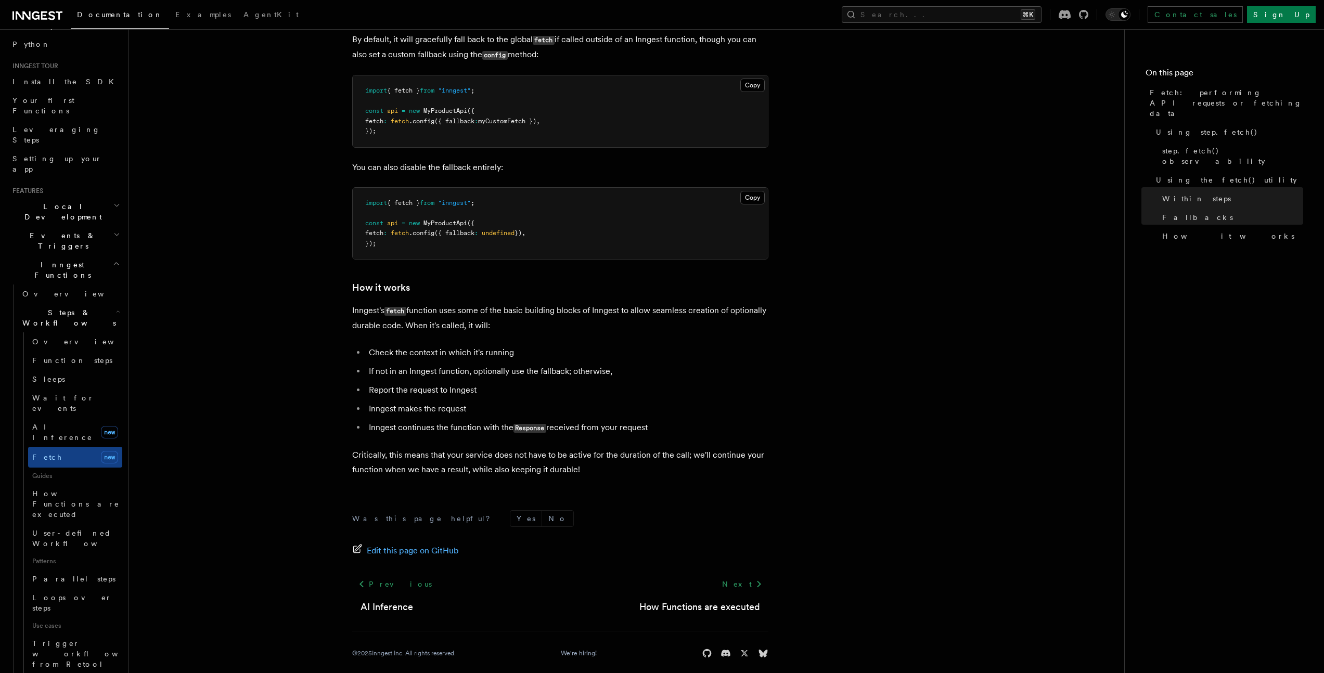
drag, startPoint x: 38, startPoint y: 567, endPoint x: 67, endPoint y: 570, distance: 29.3
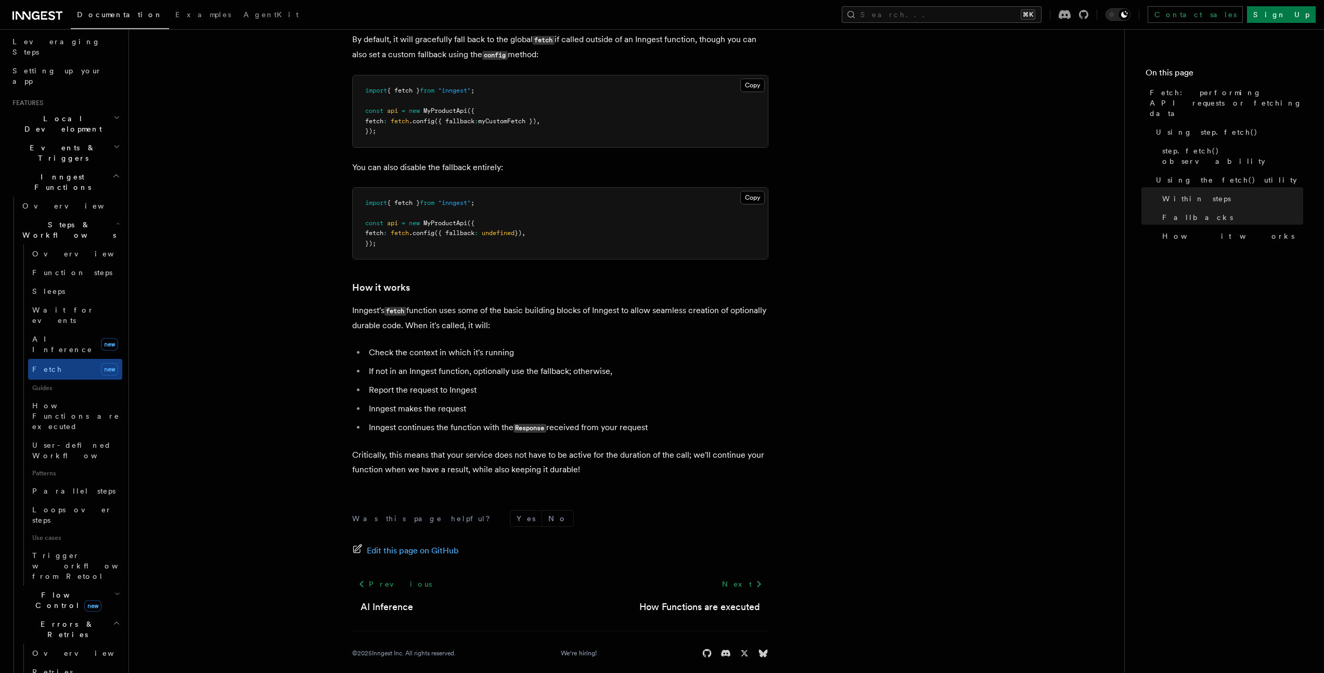
scroll to position [168, 0]
click at [64, 661] on link "Retries" at bounding box center [75, 670] width 94 height 19
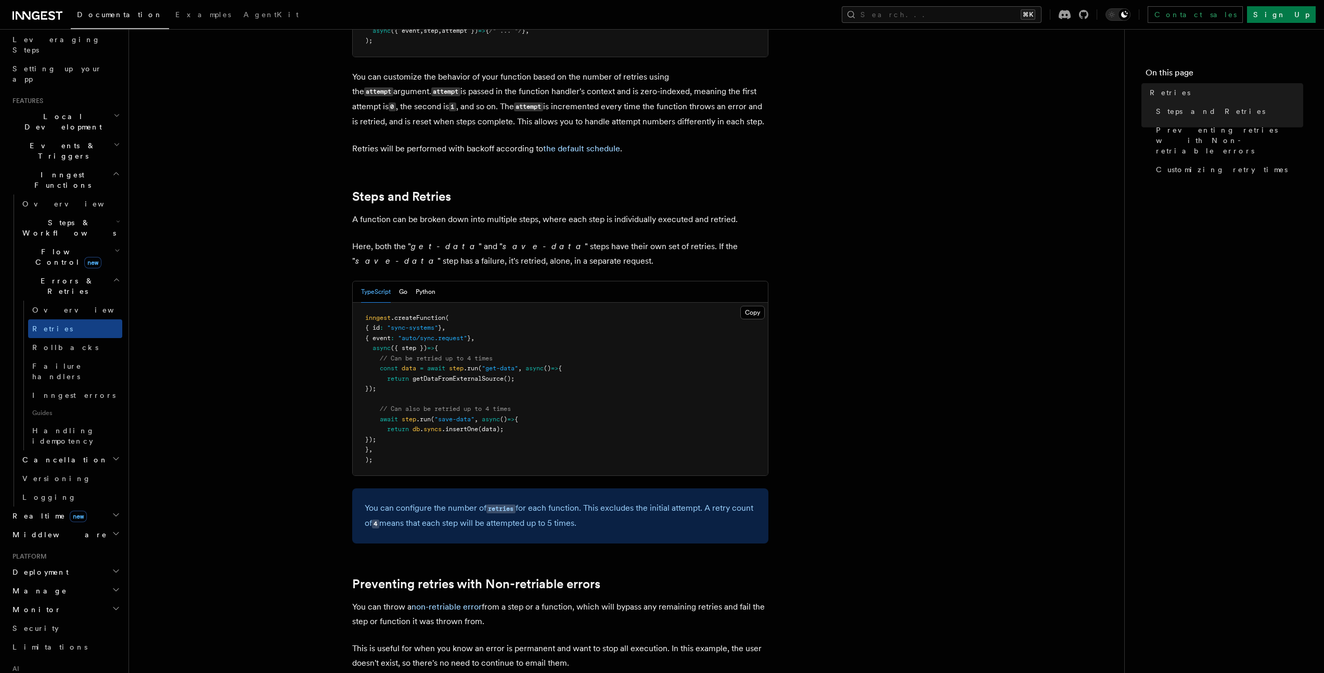
scroll to position [427, 0]
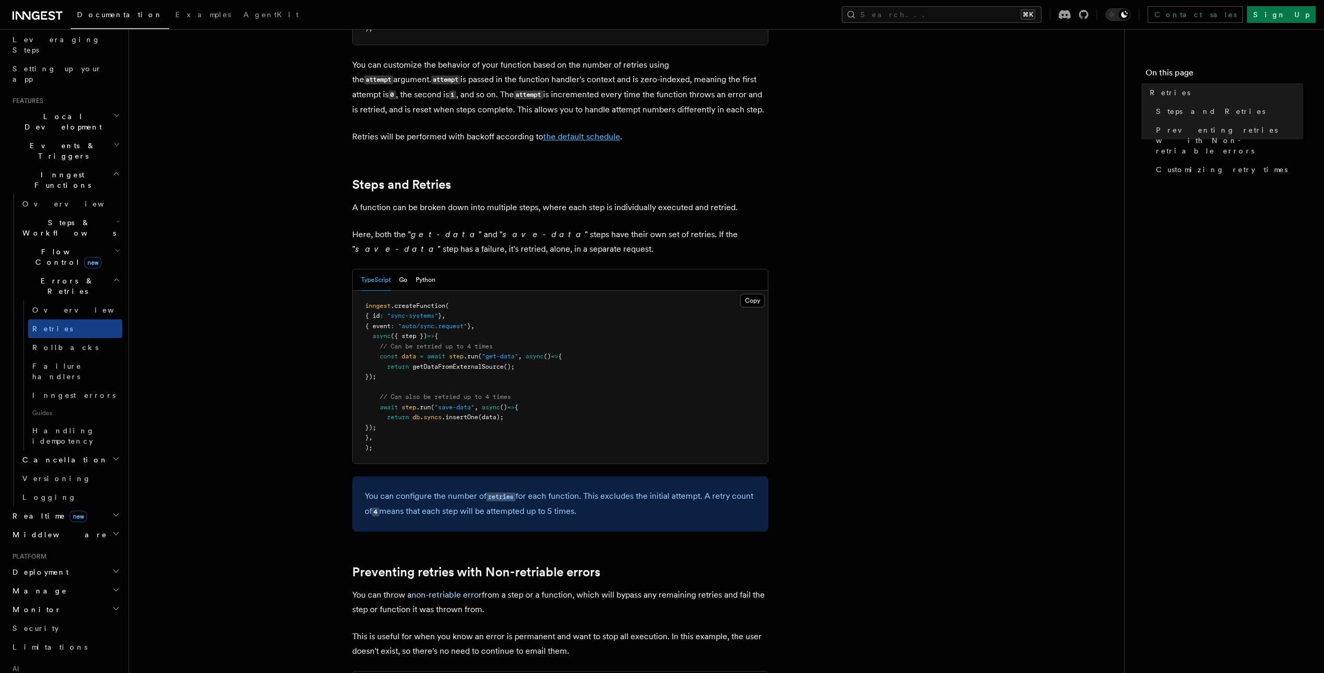
drag, startPoint x: 589, startPoint y: 118, endPoint x: 597, endPoint y: 121, distance: 7.9
click at [589, 132] on link "the default schedule" at bounding box center [581, 137] width 77 height 10
drag, startPoint x: 599, startPoint y: 122, endPoint x: 669, endPoint y: 132, distance: 71.0
click at [598, 132] on link "the default schedule" at bounding box center [581, 137] width 77 height 10
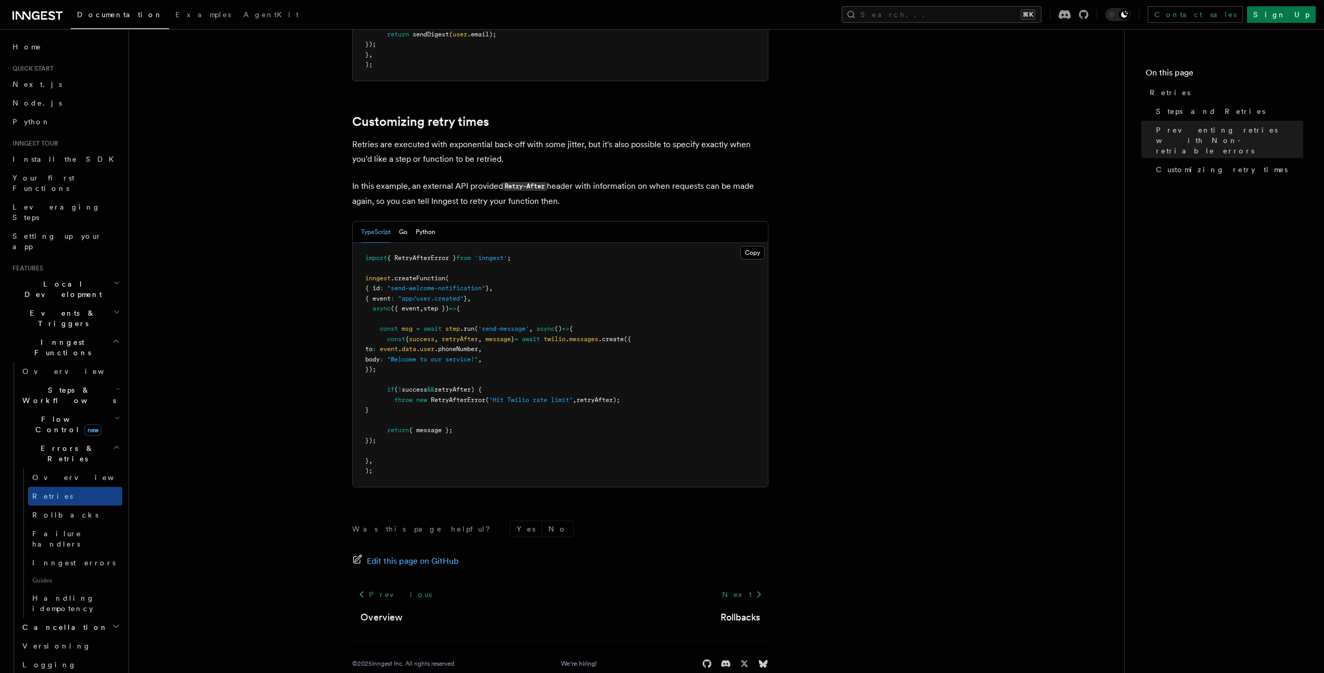
scroll to position [1301, 0]
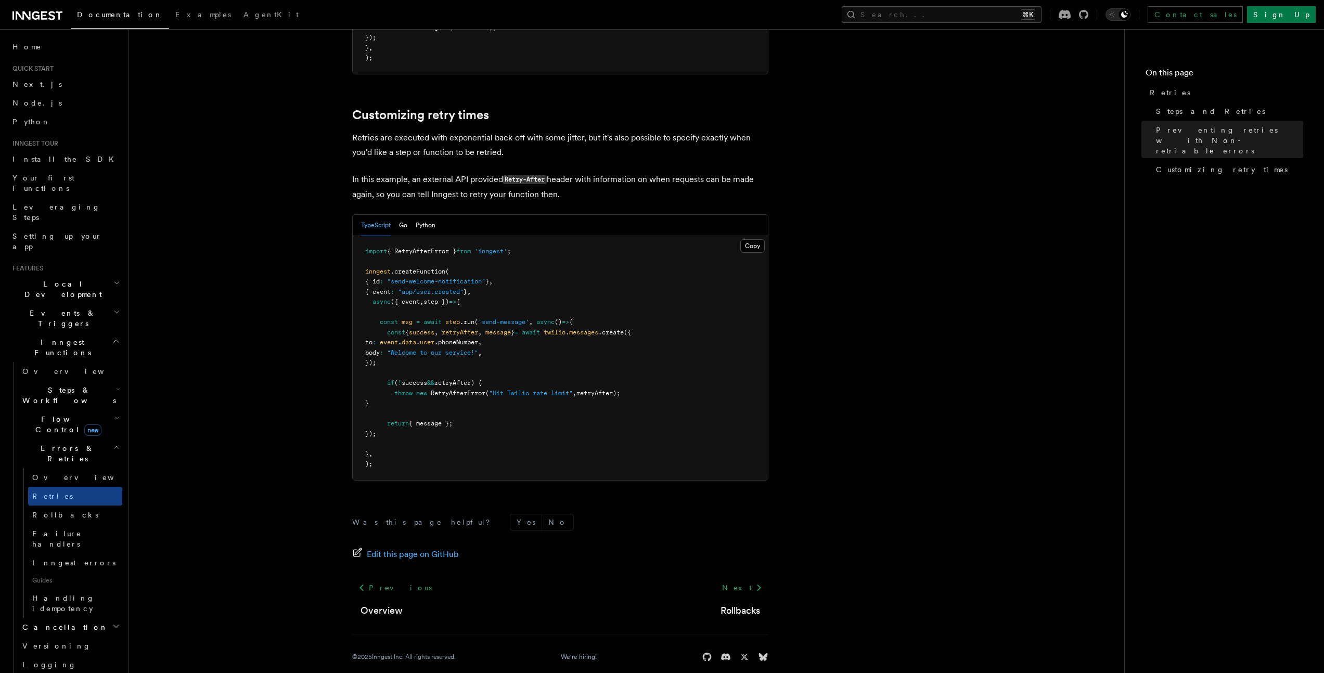
click at [604, 390] on span "retryAfter);" at bounding box center [598, 393] width 44 height 7
click at [48, 12] on icon at bounding box center [37, 15] width 50 height 12
